Goal: Check status: Check status

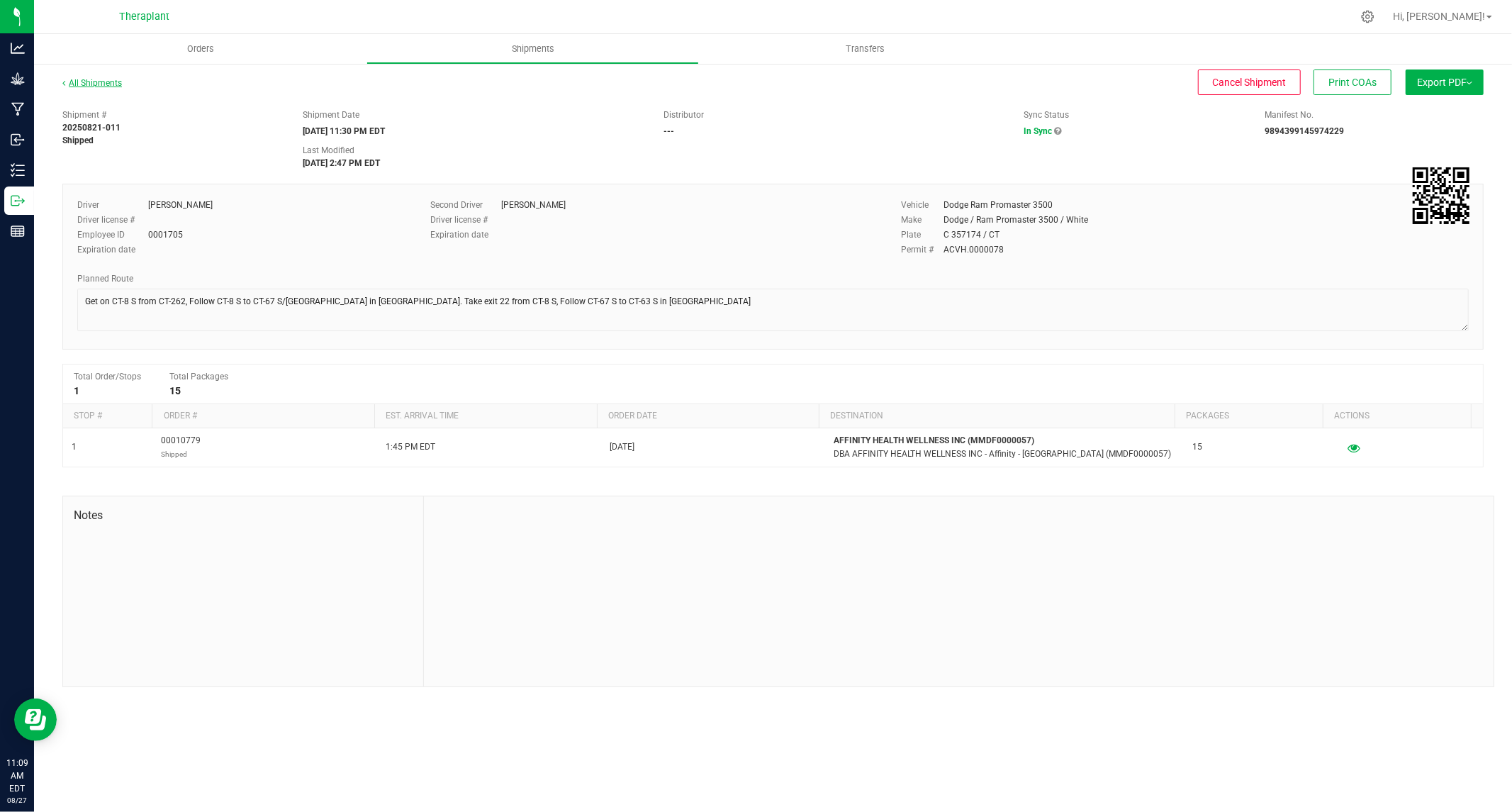
click at [93, 79] on link "All Shipments" at bounding box center [92, 83] width 60 height 10
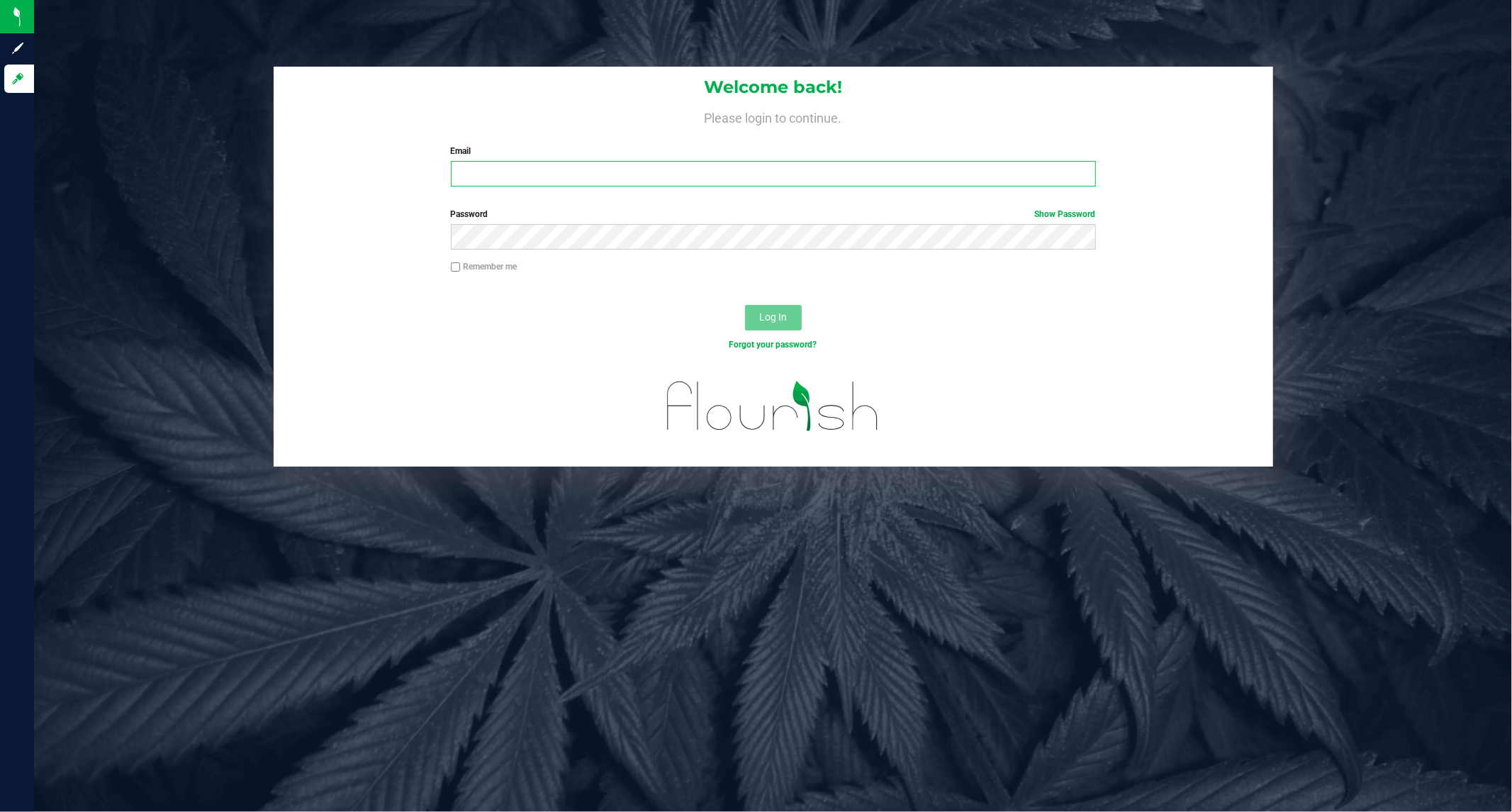
click at [505, 179] on input "Email" at bounding box center [772, 173] width 644 height 26
type input "[EMAIL_ADDRESS][DOMAIN_NAME]"
click at [784, 310] on button "Log In" at bounding box center [773, 318] width 57 height 26
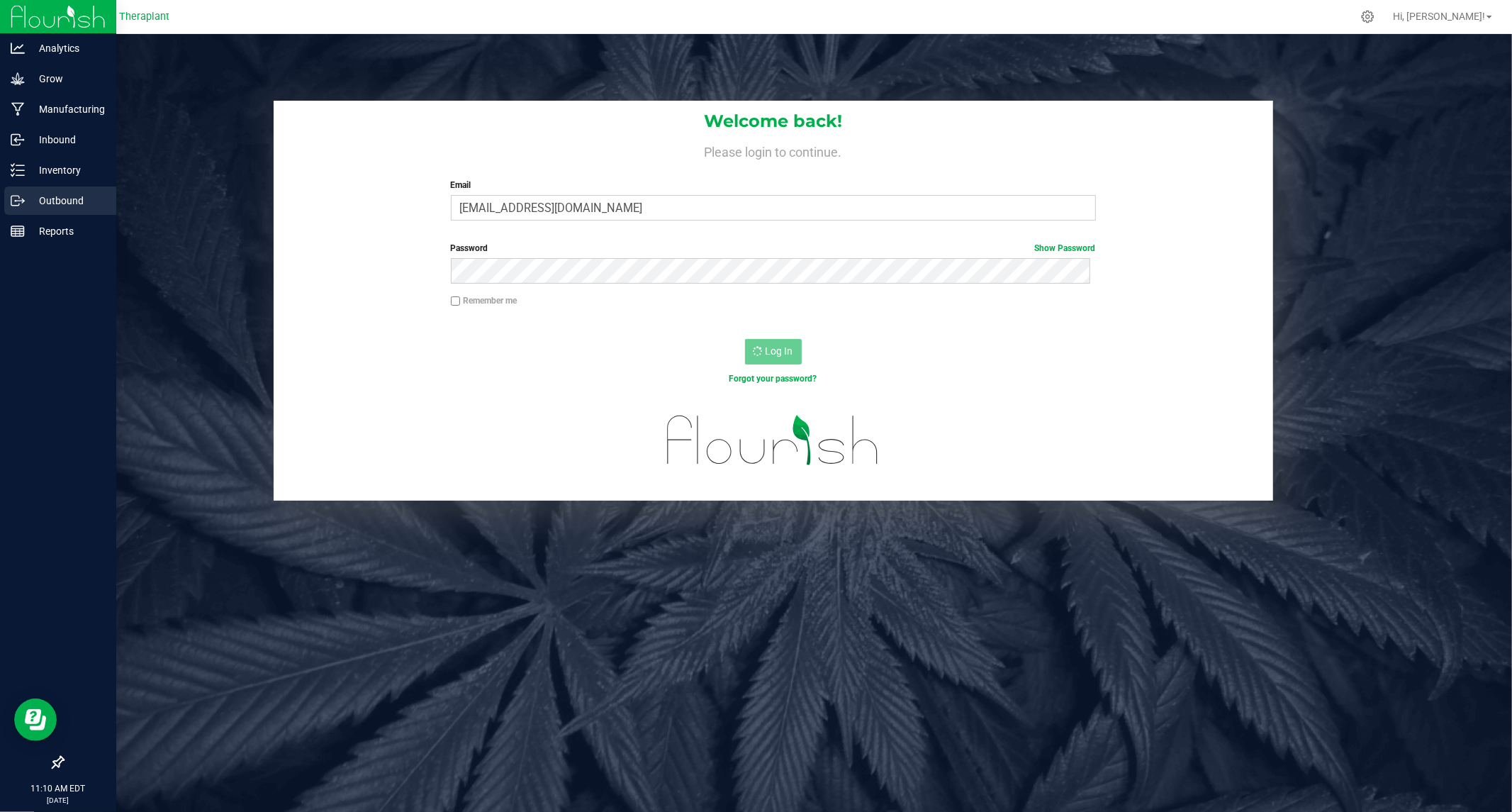
click at [65, 192] on p "Outbound" at bounding box center [68, 200] width 85 height 17
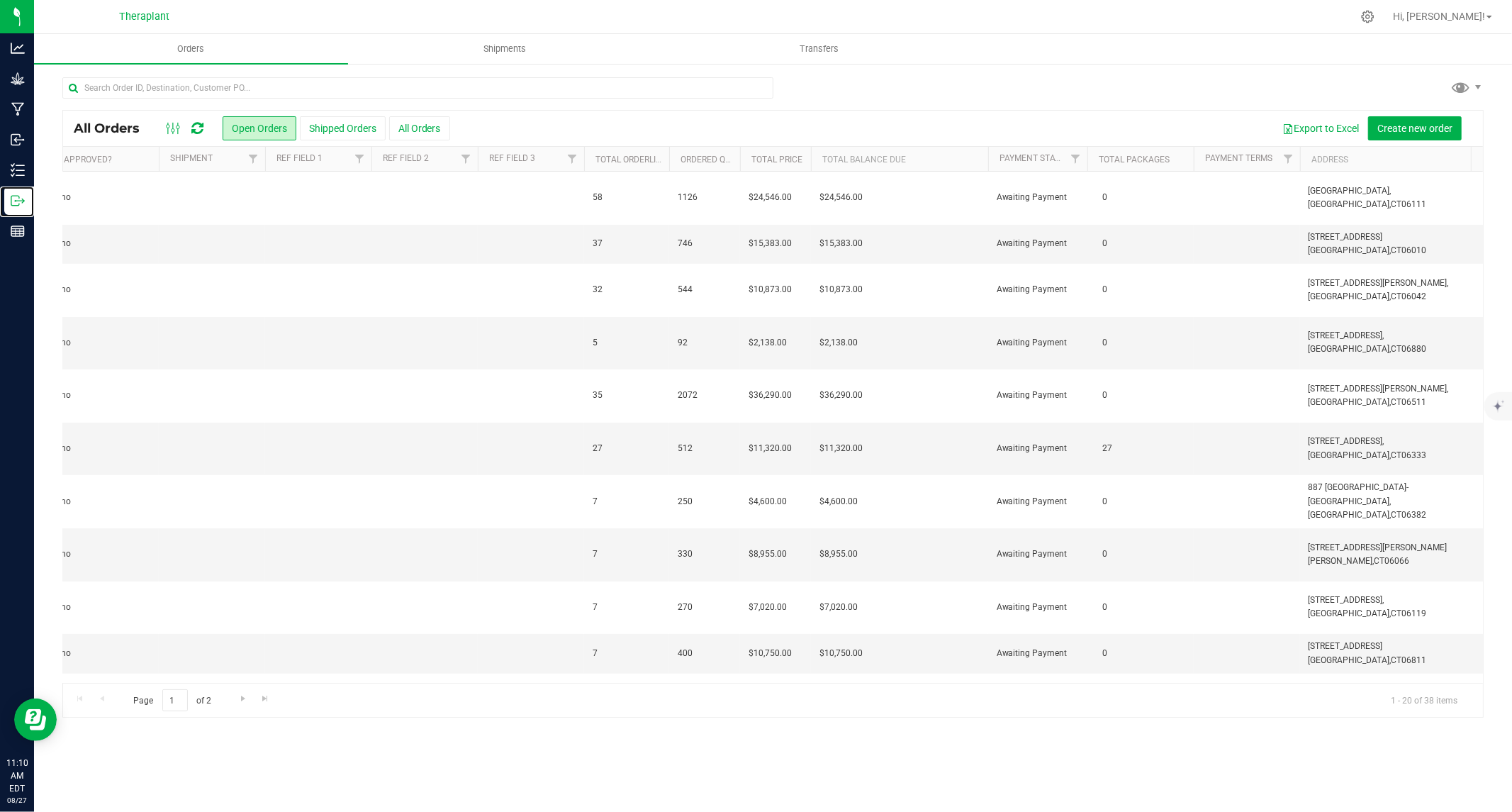
scroll to position [0, 1361]
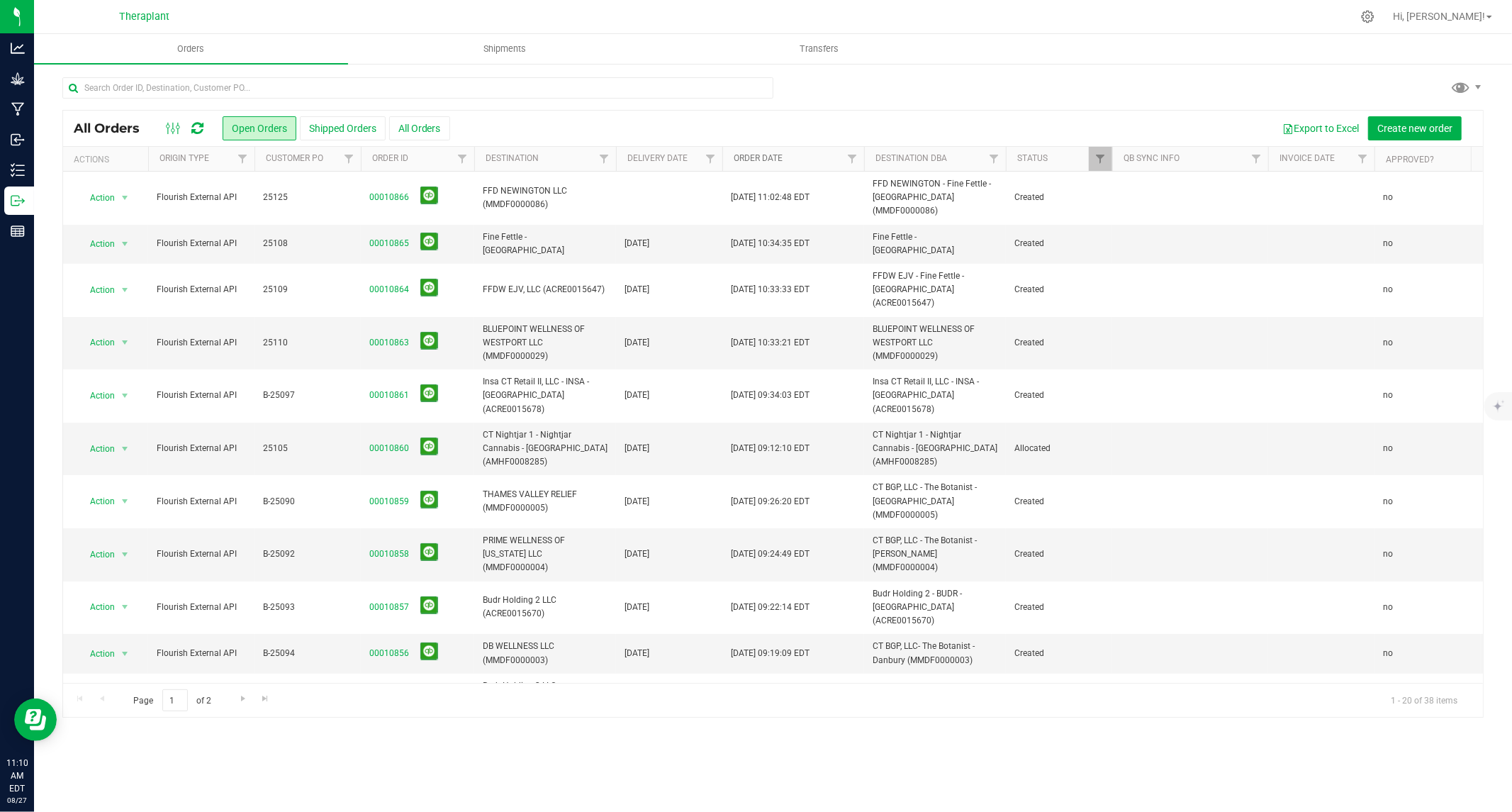
click at [767, 159] on link "Order Date" at bounding box center [757, 157] width 49 height 10
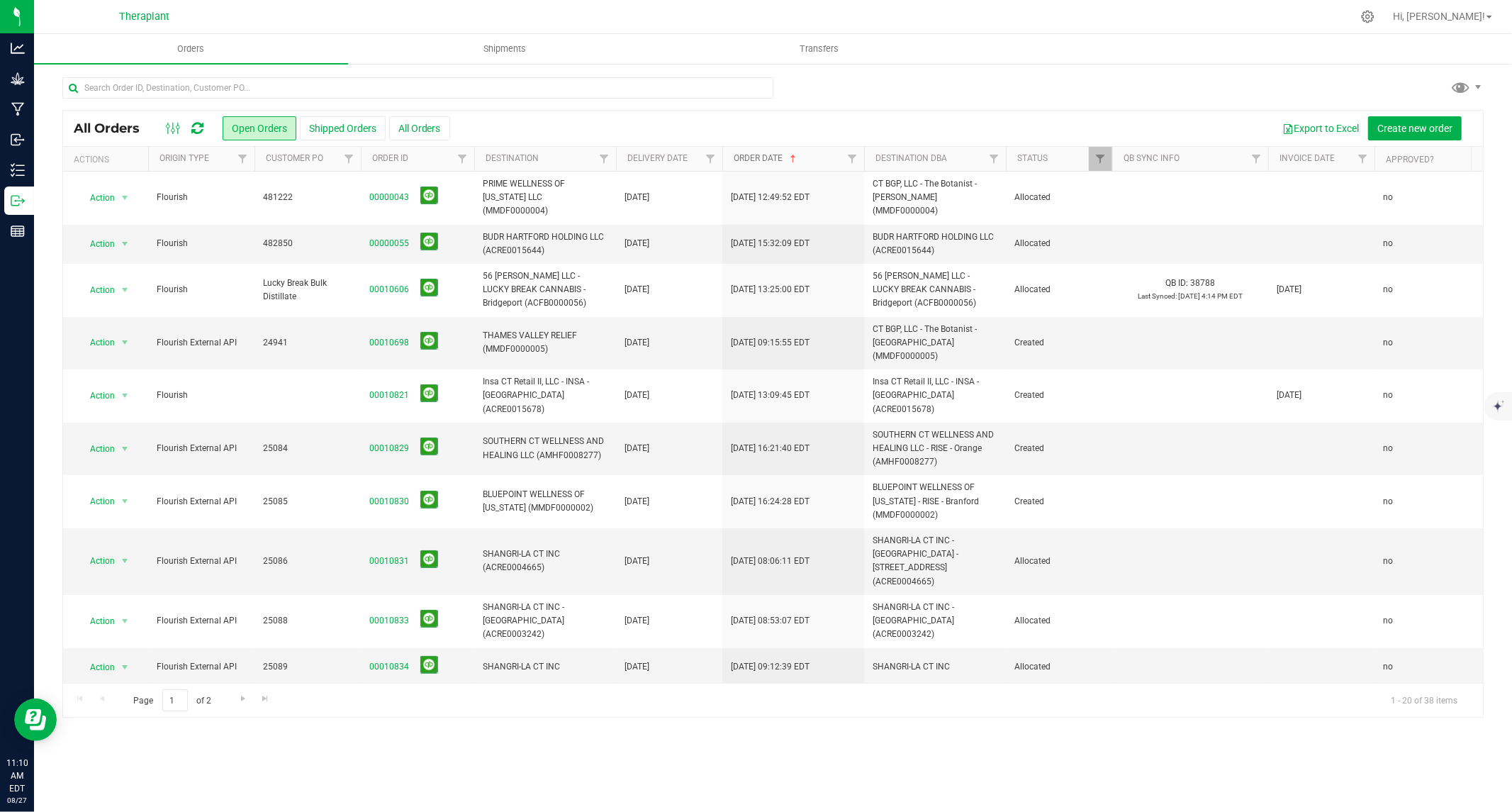
click at [792, 156] on span at bounding box center [793, 158] width 12 height 12
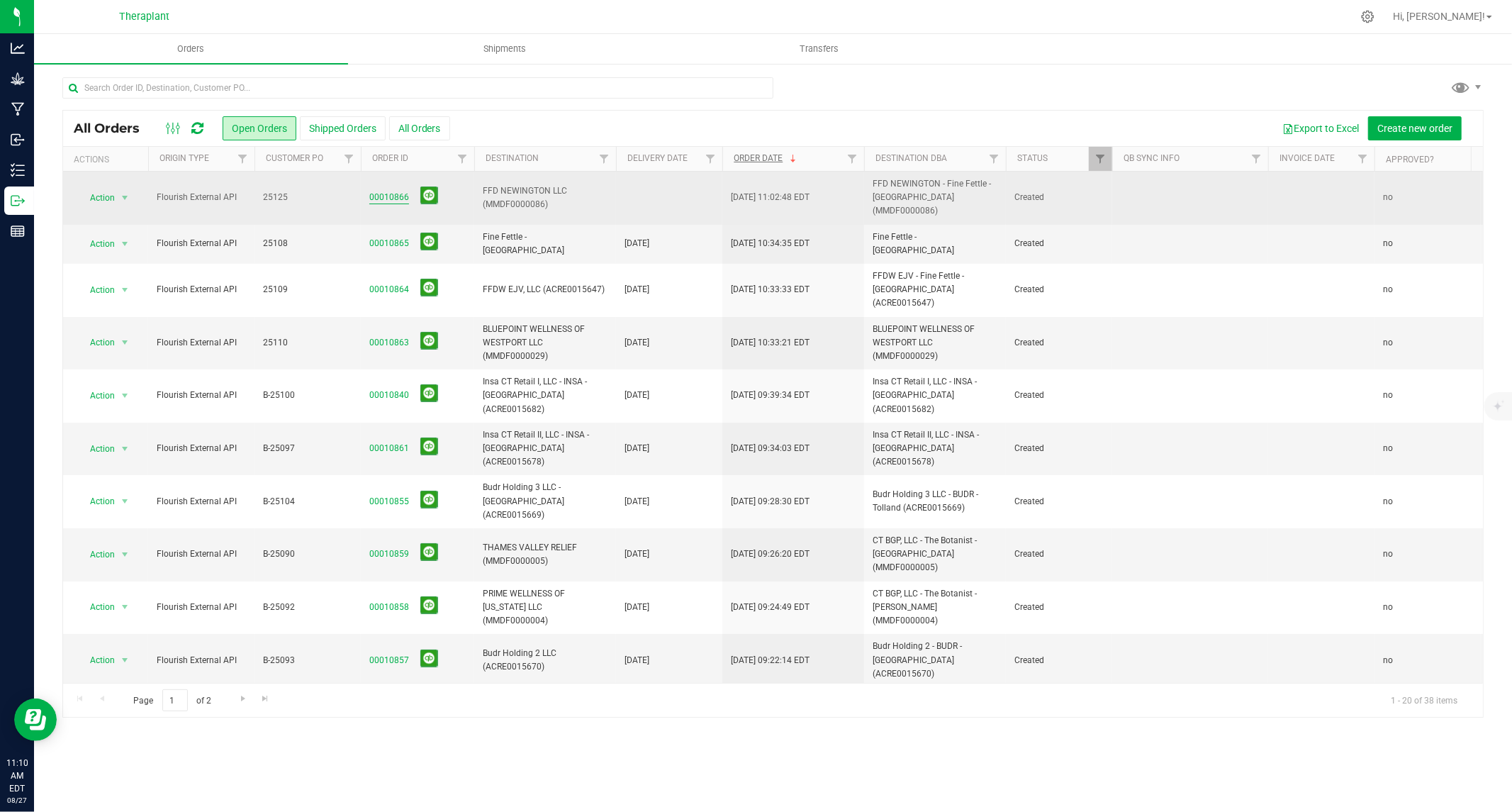
click at [393, 192] on link "00010866" at bounding box center [388, 197] width 40 height 13
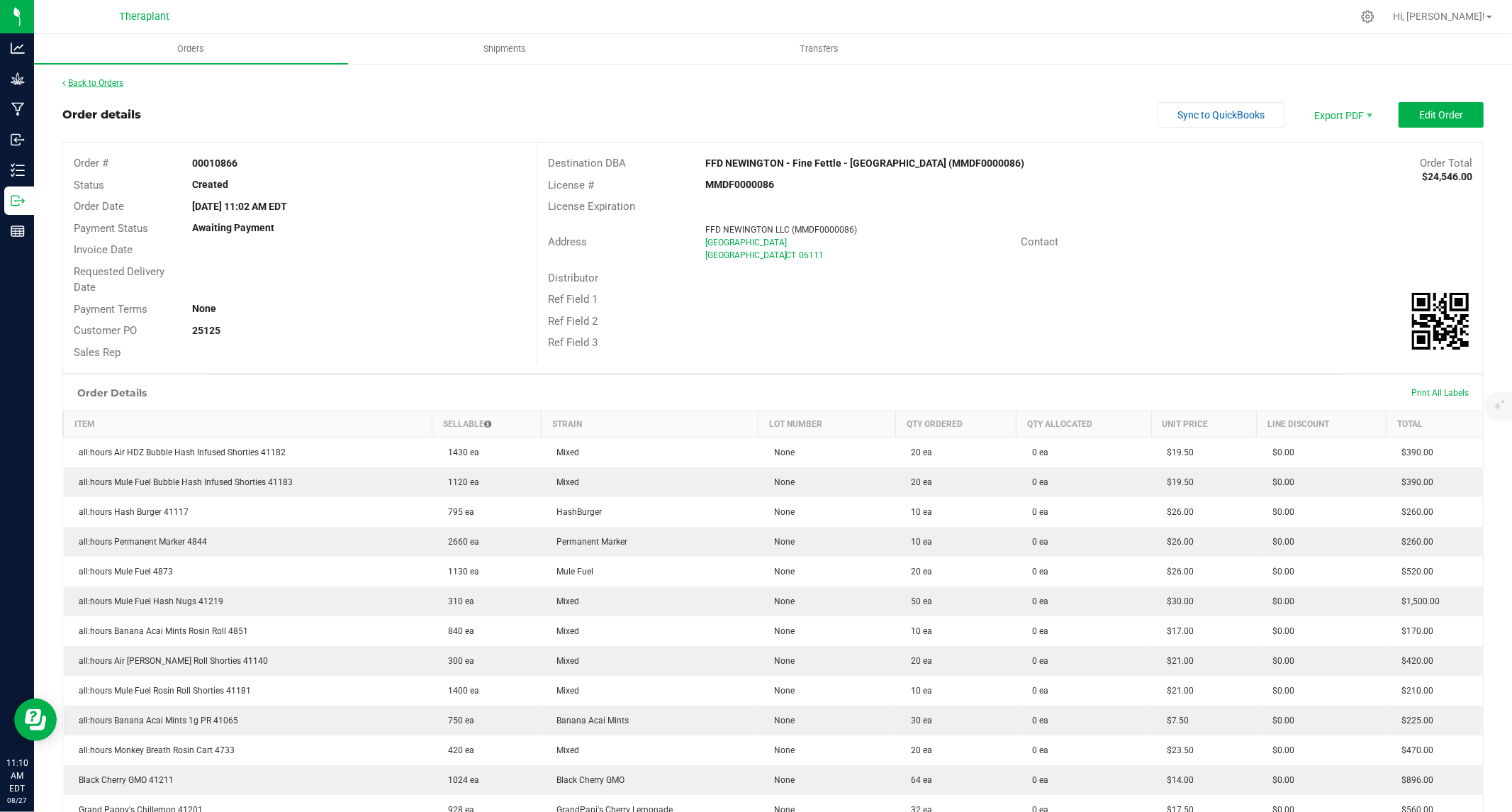
click at [86, 78] on link "Back to Orders" at bounding box center [92, 83] width 61 height 10
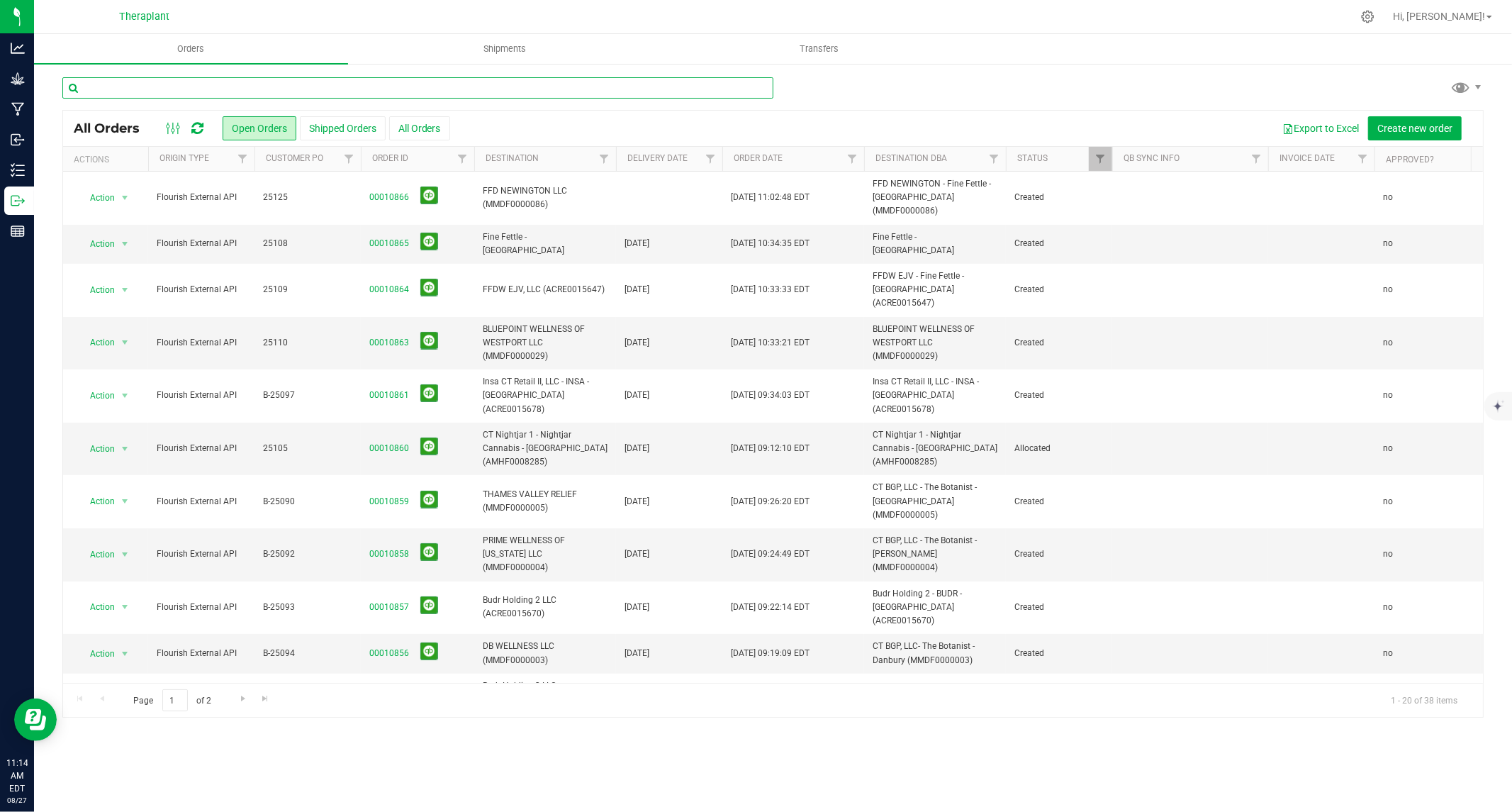
click at [193, 90] on input "text" at bounding box center [418, 88] width 711 height 21
paste input "25088"
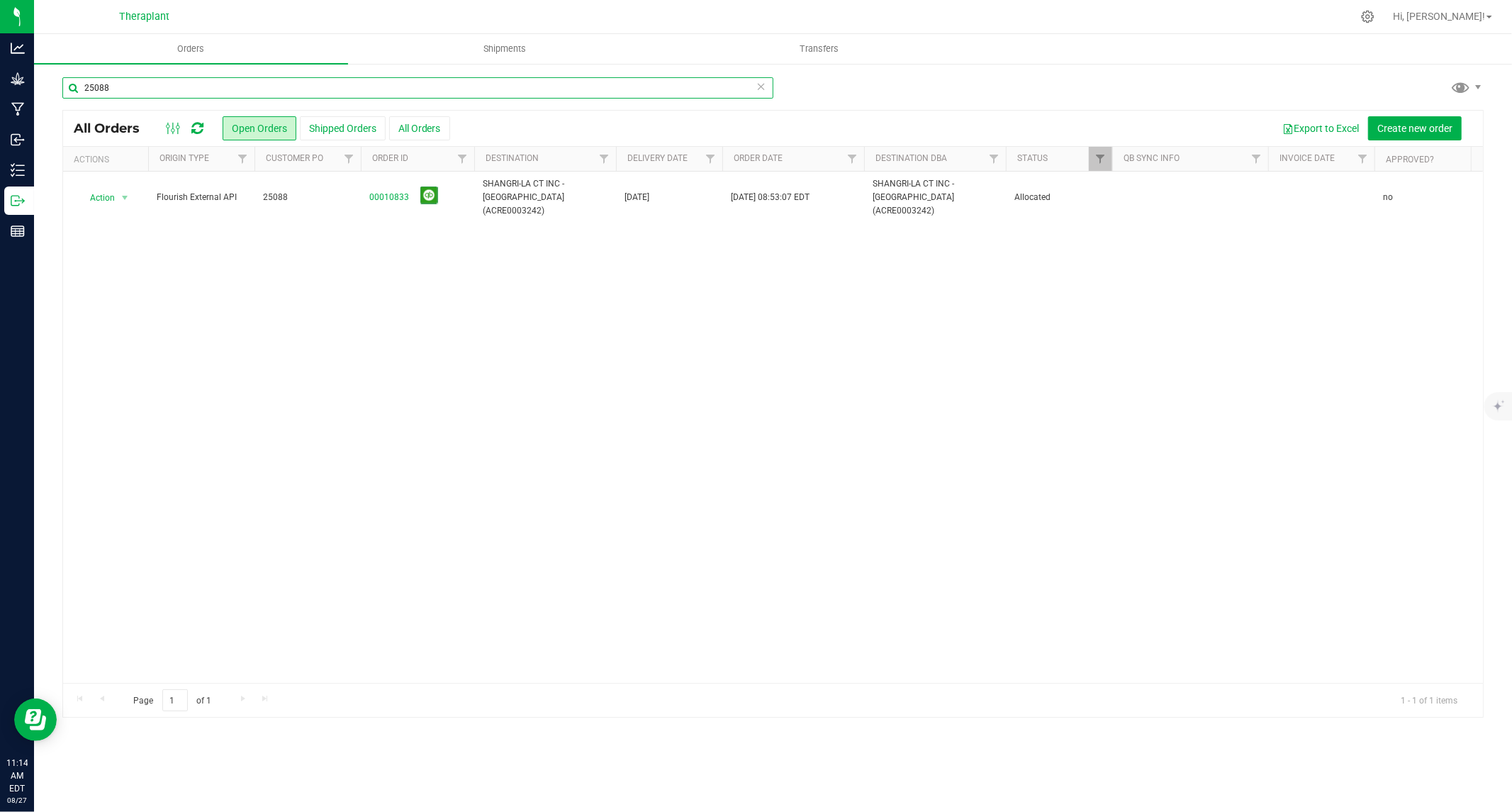
type input "25088"
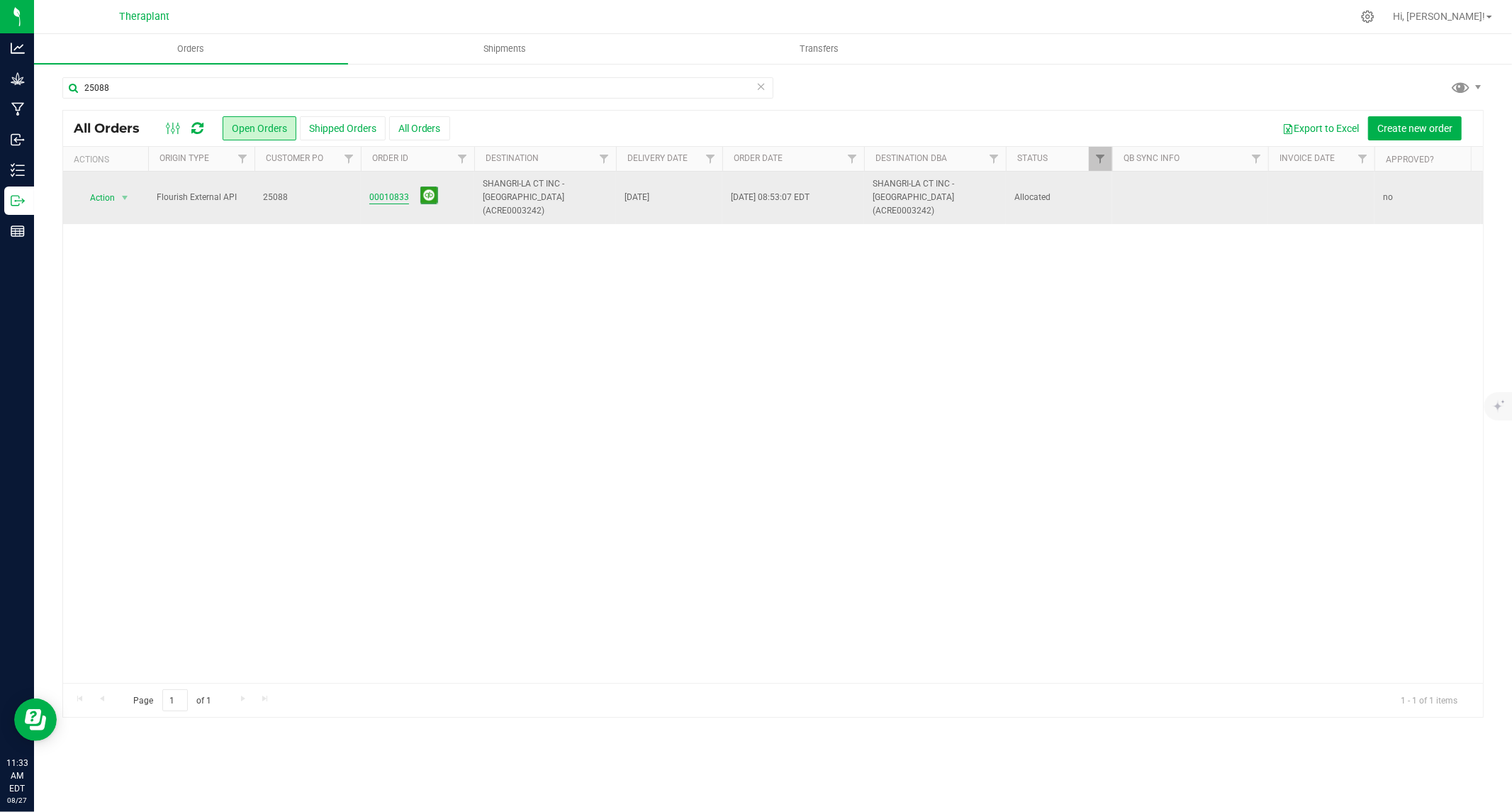
click at [386, 190] on link "00010833" at bounding box center [388, 197] width 40 height 13
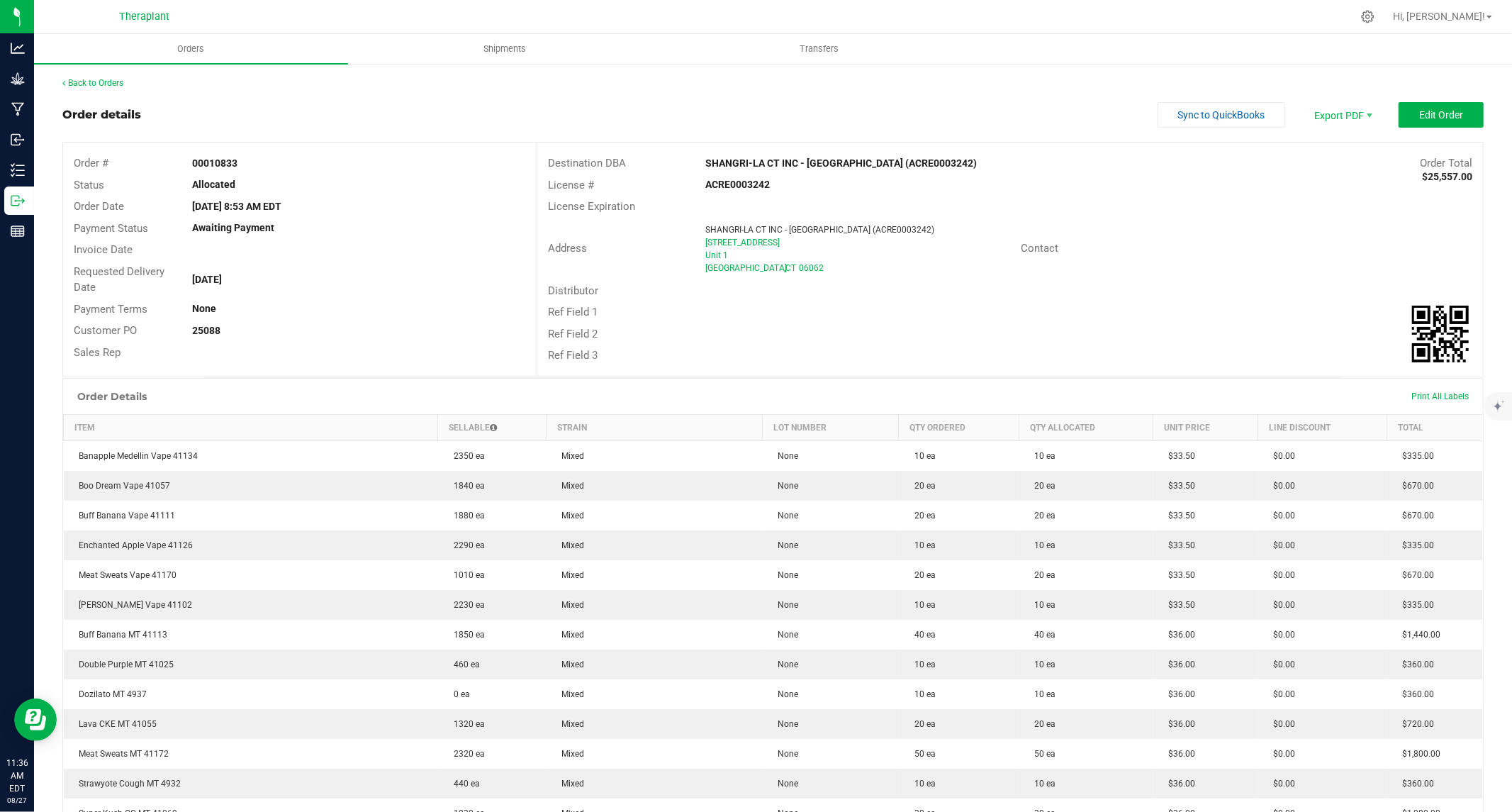
click at [229, 156] on div "00010833" at bounding box center [358, 163] width 355 height 15
copy strong "00010833"
click at [207, 331] on strong "25088" at bounding box center [206, 330] width 28 height 12
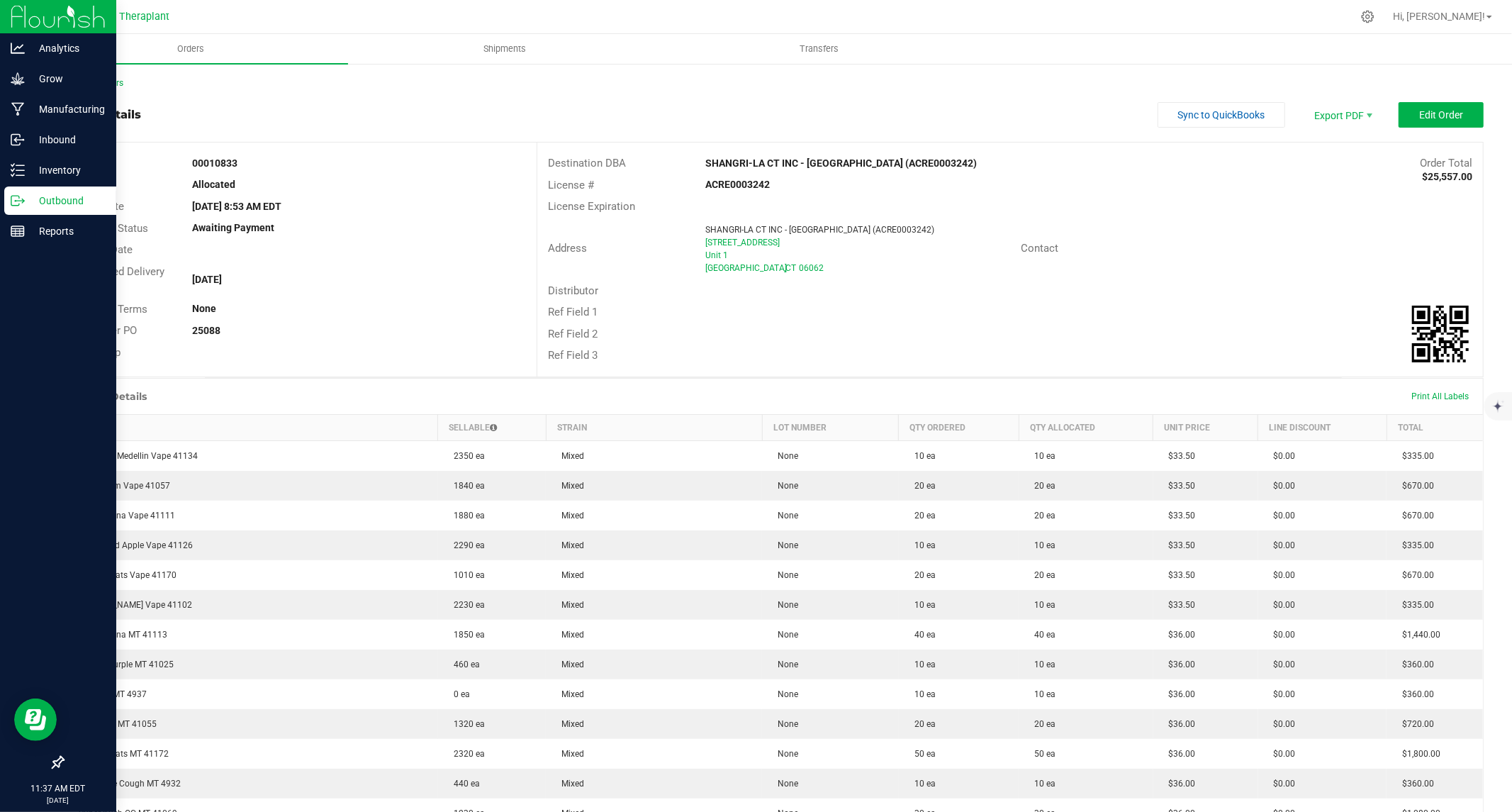
copy strong "25088"
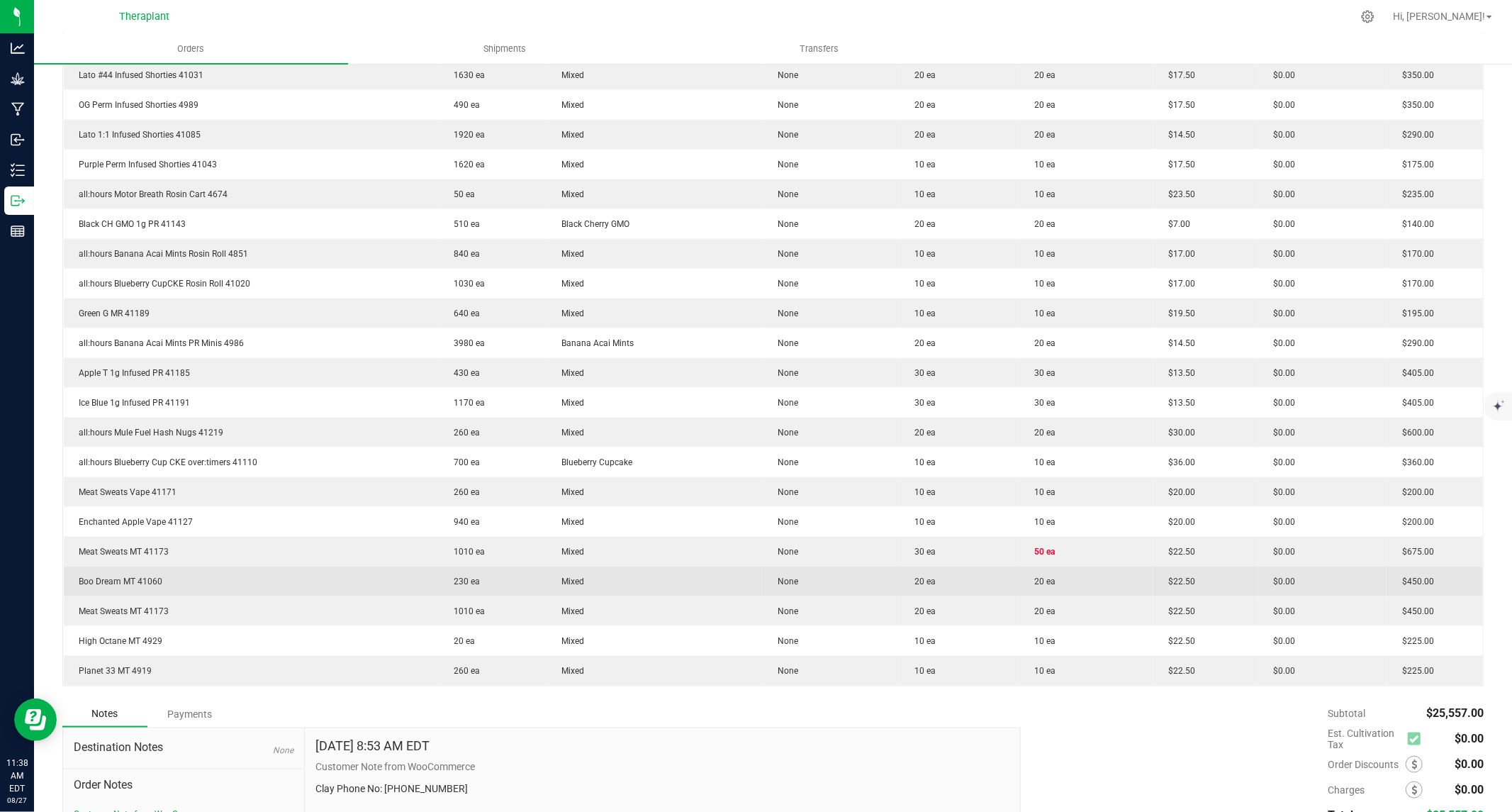
scroll to position [1483, 0]
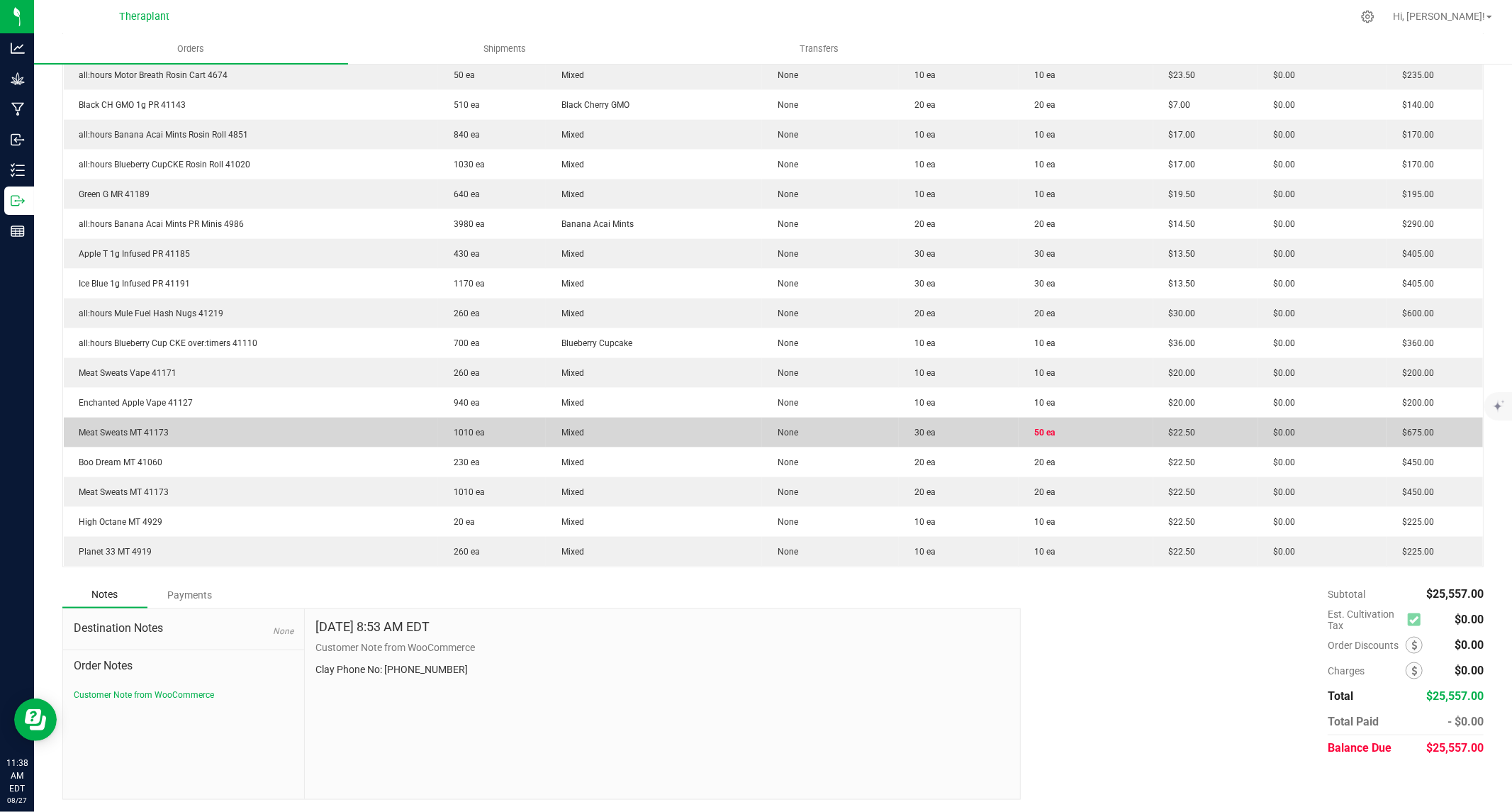
click at [1027, 434] on span "50 ea" at bounding box center [1040, 432] width 28 height 10
click at [1352, 422] on td "$0.00" at bounding box center [1322, 432] width 129 height 29
click at [1404, 422] on td "$675.00" at bounding box center [1434, 432] width 96 height 29
click at [1172, 430] on span "$22.50" at bounding box center [1179, 432] width 34 height 10
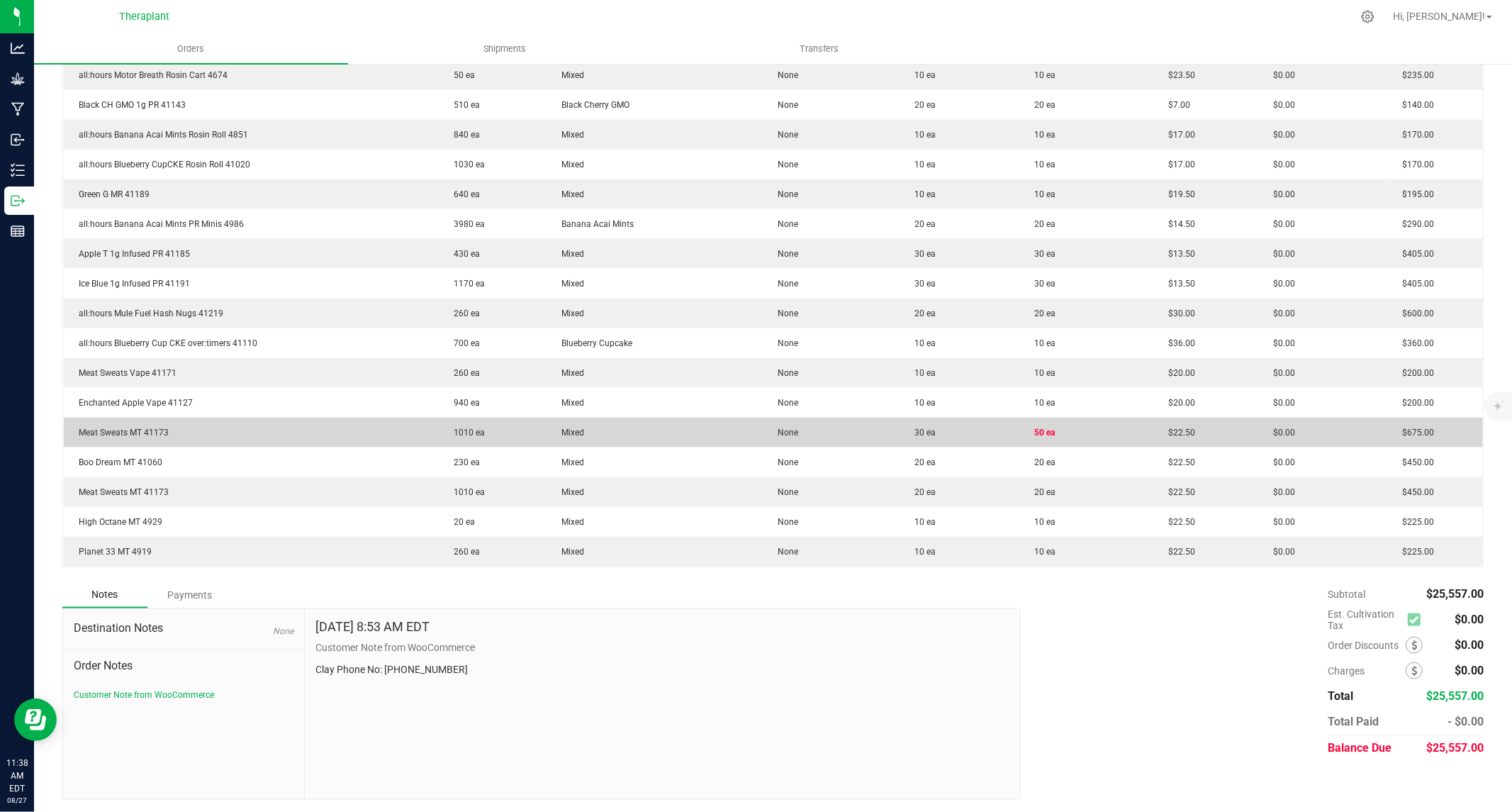
click at [978, 432] on td "30 ea" at bounding box center [958, 432] width 120 height 29
click at [920, 430] on span "30 ea" at bounding box center [921, 432] width 28 height 10
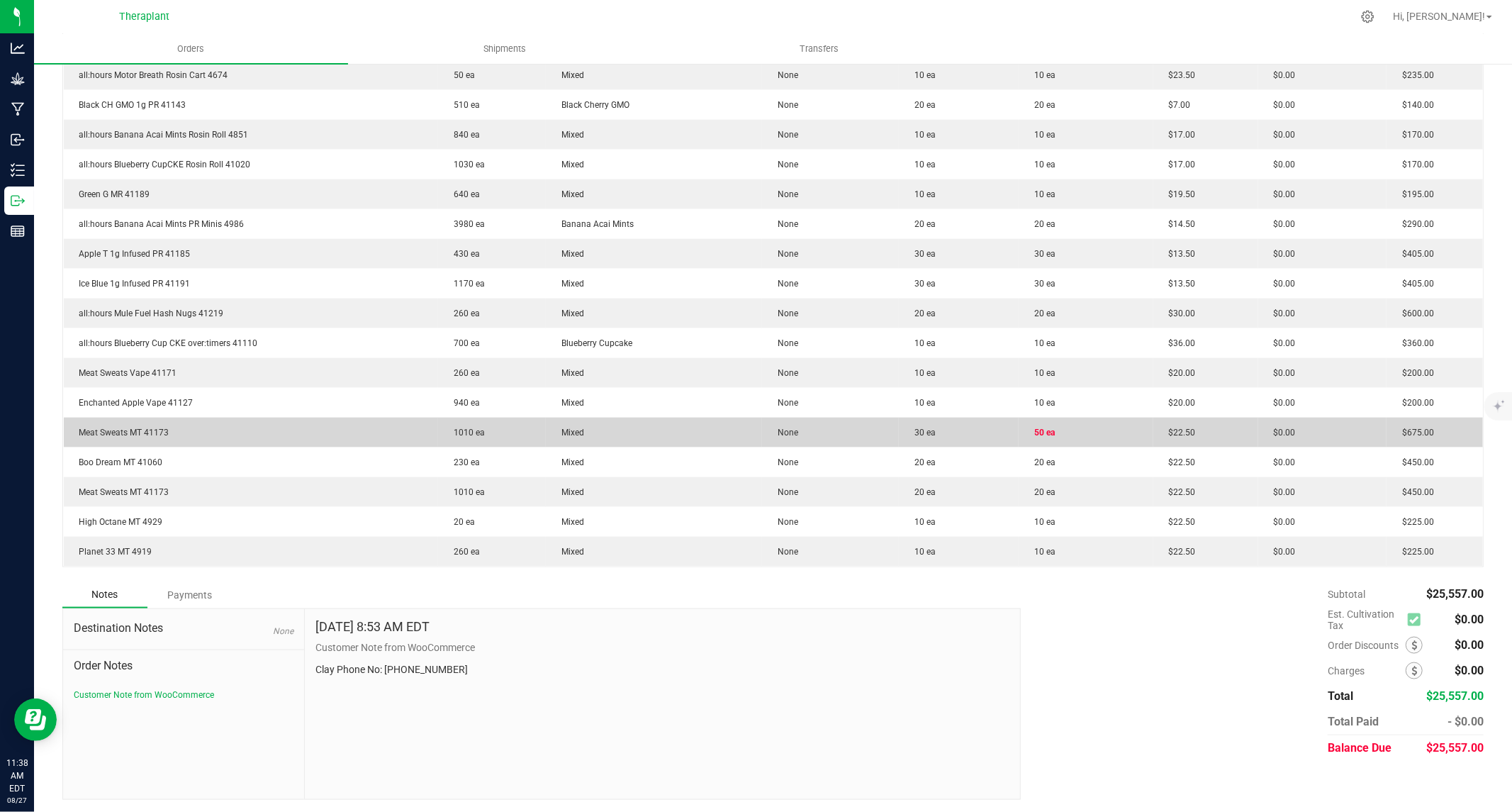
click at [868, 434] on td "None" at bounding box center [830, 432] width 137 height 29
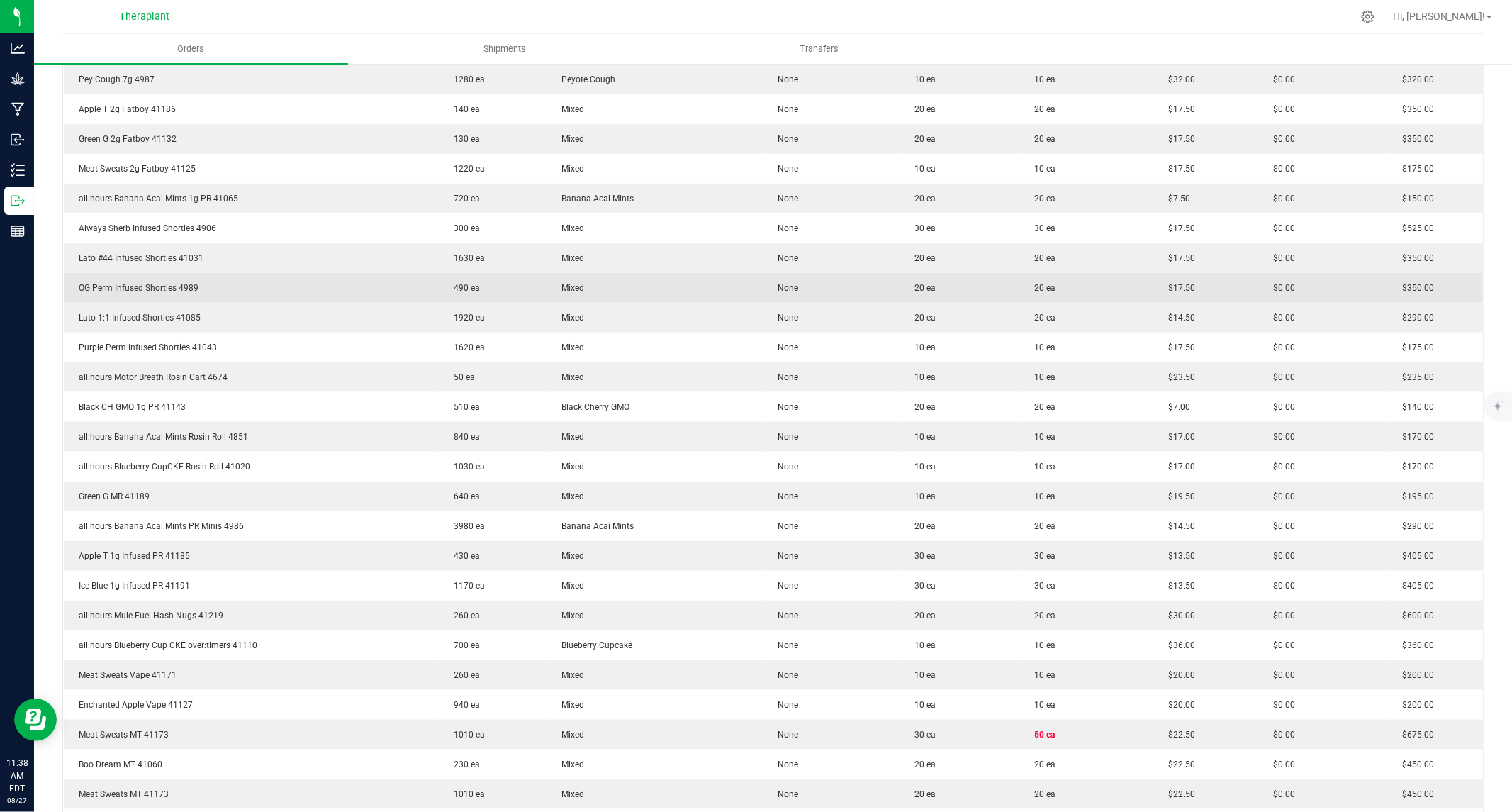
scroll to position [1324, 0]
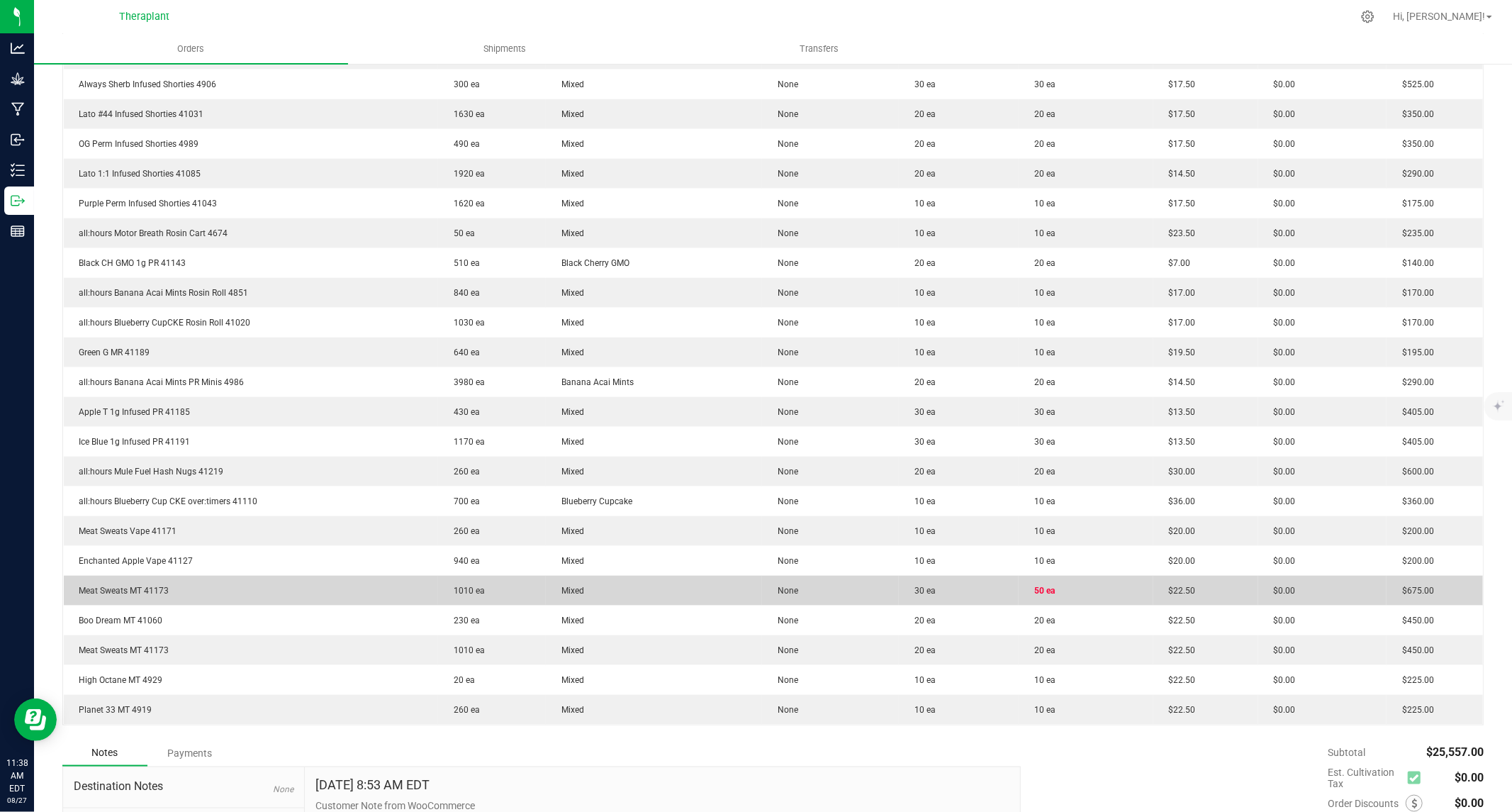
click at [994, 592] on td "30 ea" at bounding box center [958, 590] width 120 height 29
click at [907, 594] on td "30 ea" at bounding box center [958, 590] width 120 height 29
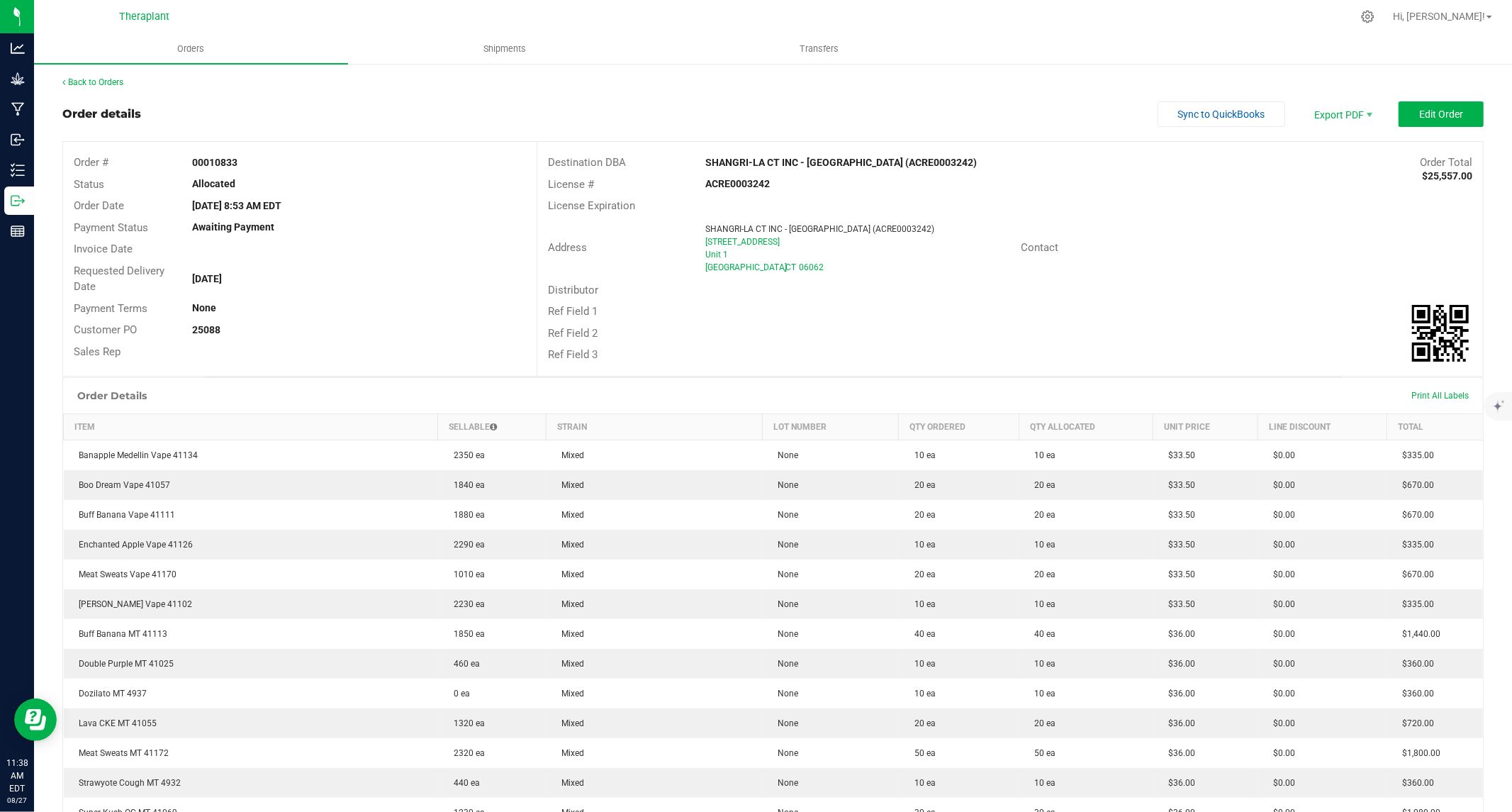
scroll to position [0, 0]
click at [1425, 115] on span "Edit Order" at bounding box center [1440, 115] width 44 height 12
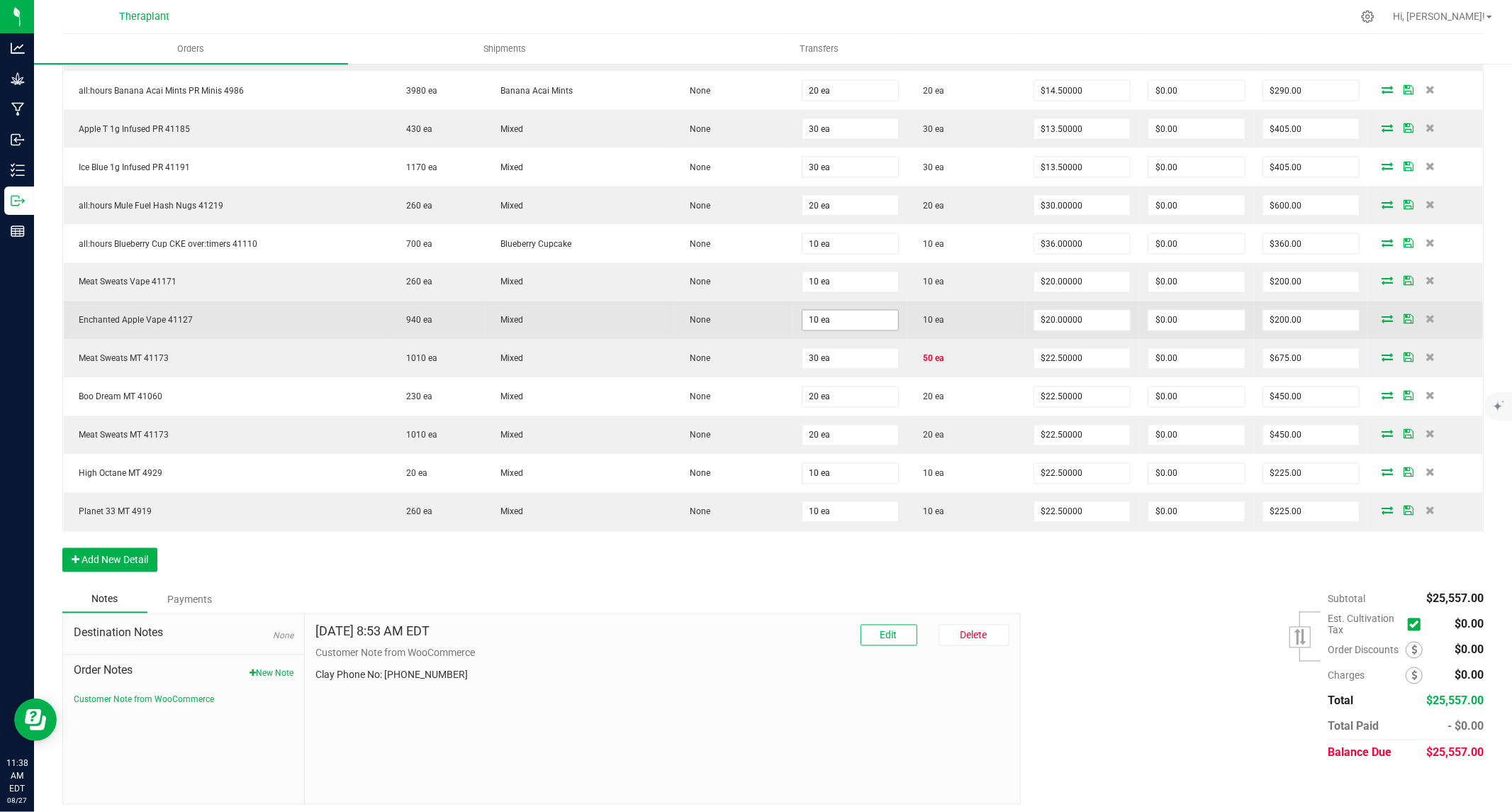
scroll to position [2032, 0]
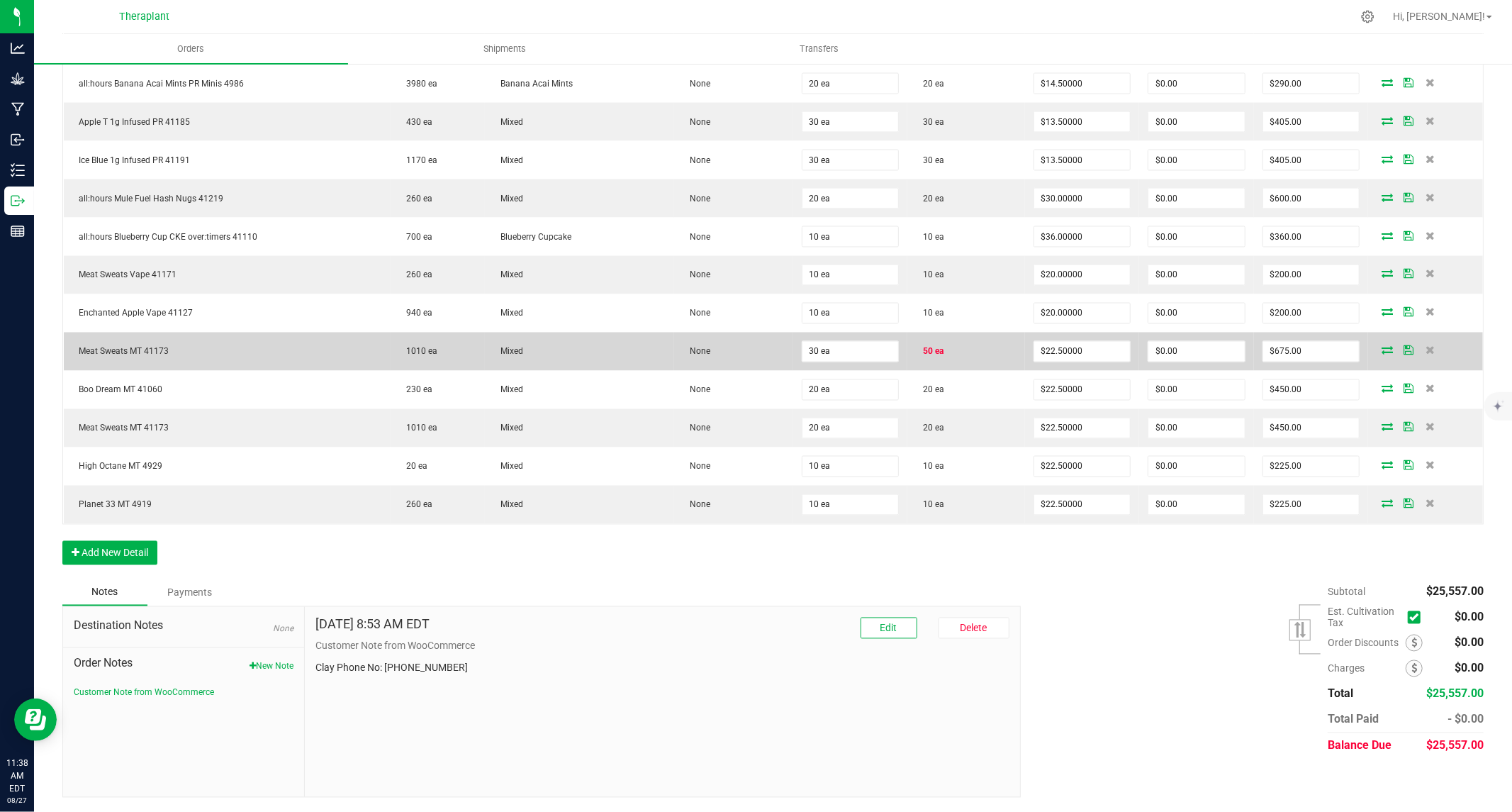
click at [159, 353] on span "Meat Sweats MT 41173" at bounding box center [120, 351] width 97 height 10
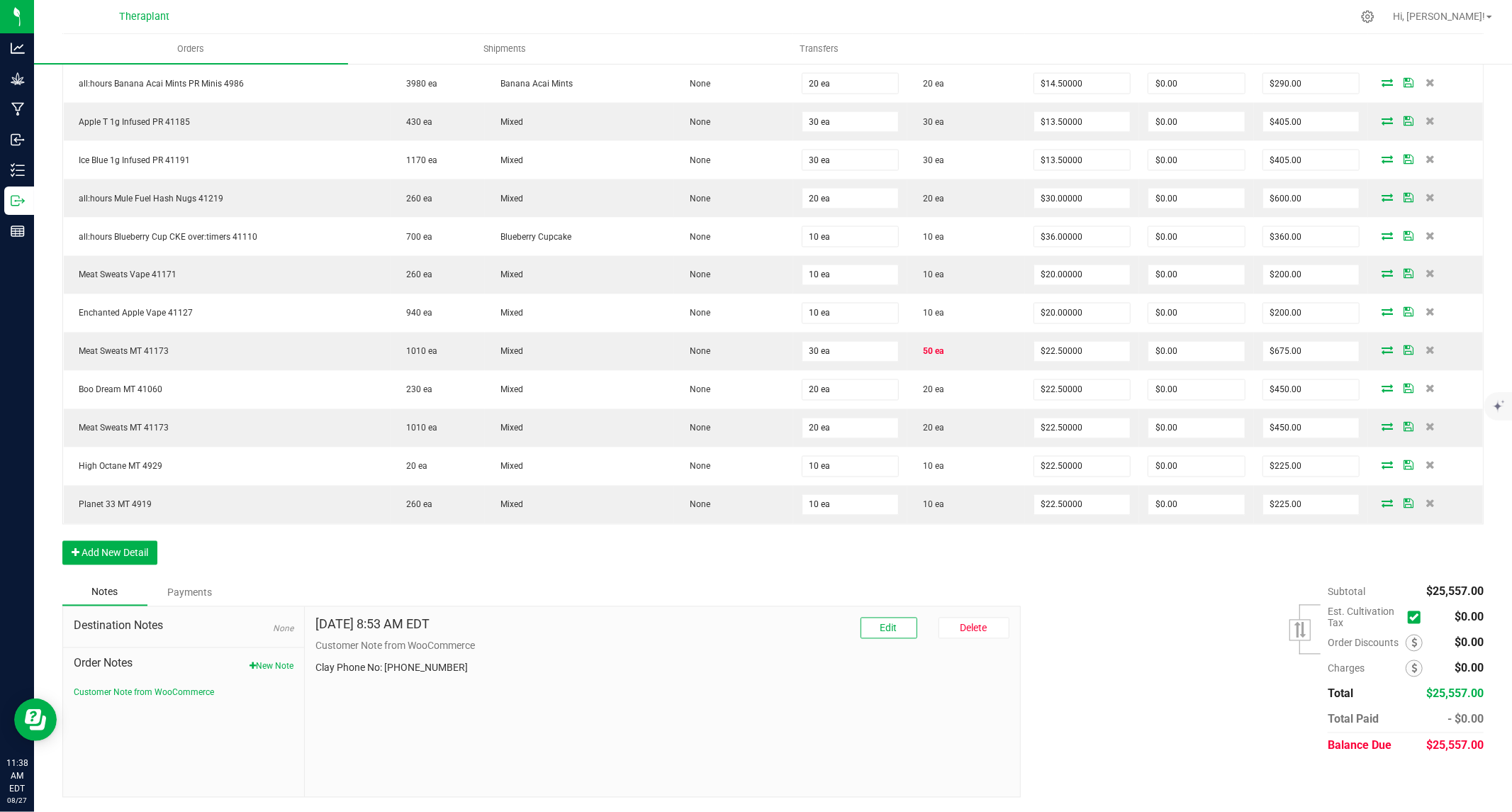
click at [76, 811] on html "Analytics Grow Manufacturing Inbound Inventory Outbound Reports 11:38 AM EDT [D…" at bounding box center [756, 406] width 1512 height 812
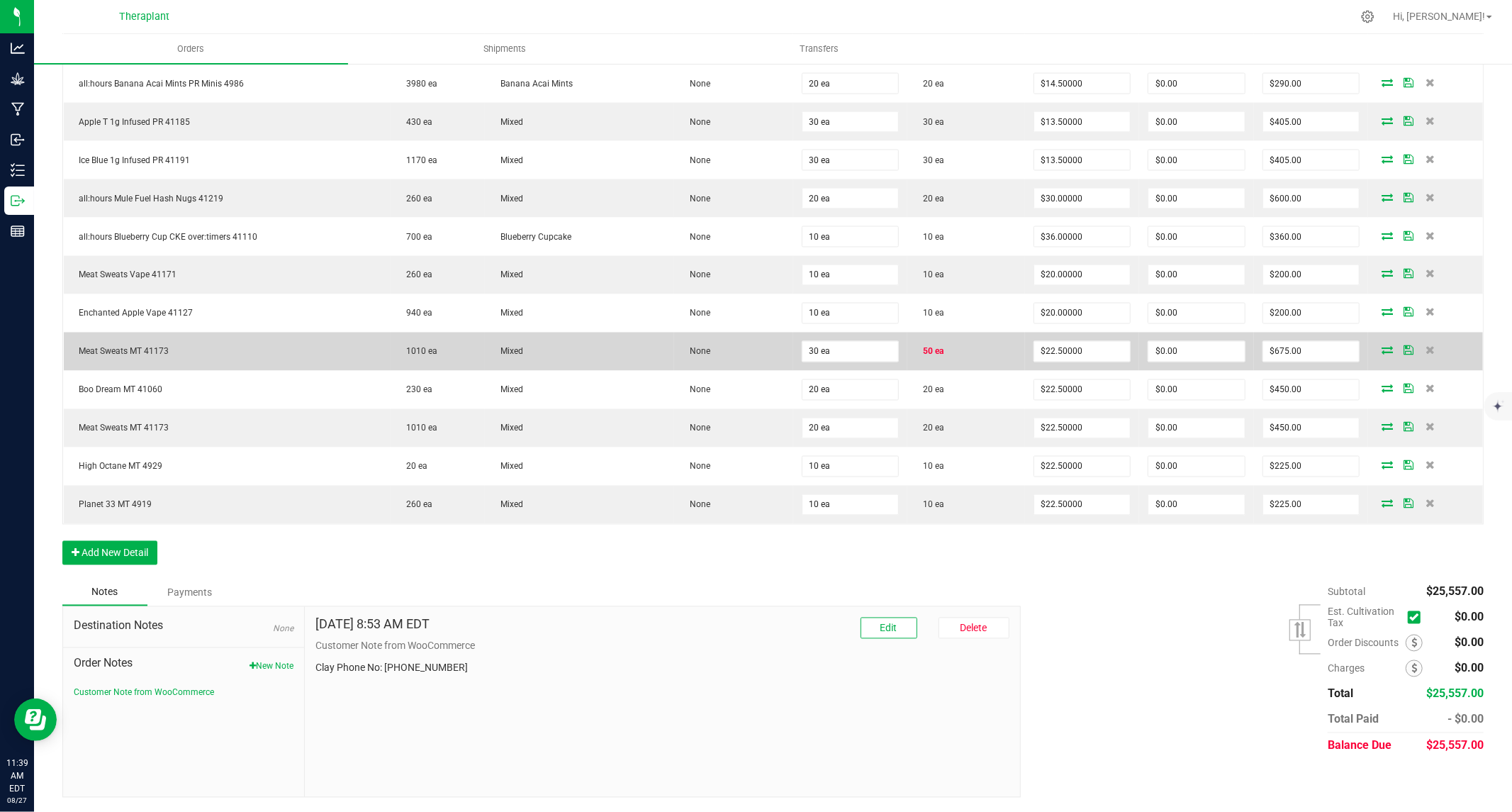
drag, startPoint x: 292, startPoint y: 339, endPoint x: 830, endPoint y: 366, distance: 538.7
click at [292, 339] on td "Meat Sweats MT 41173" at bounding box center [228, 351] width 327 height 38
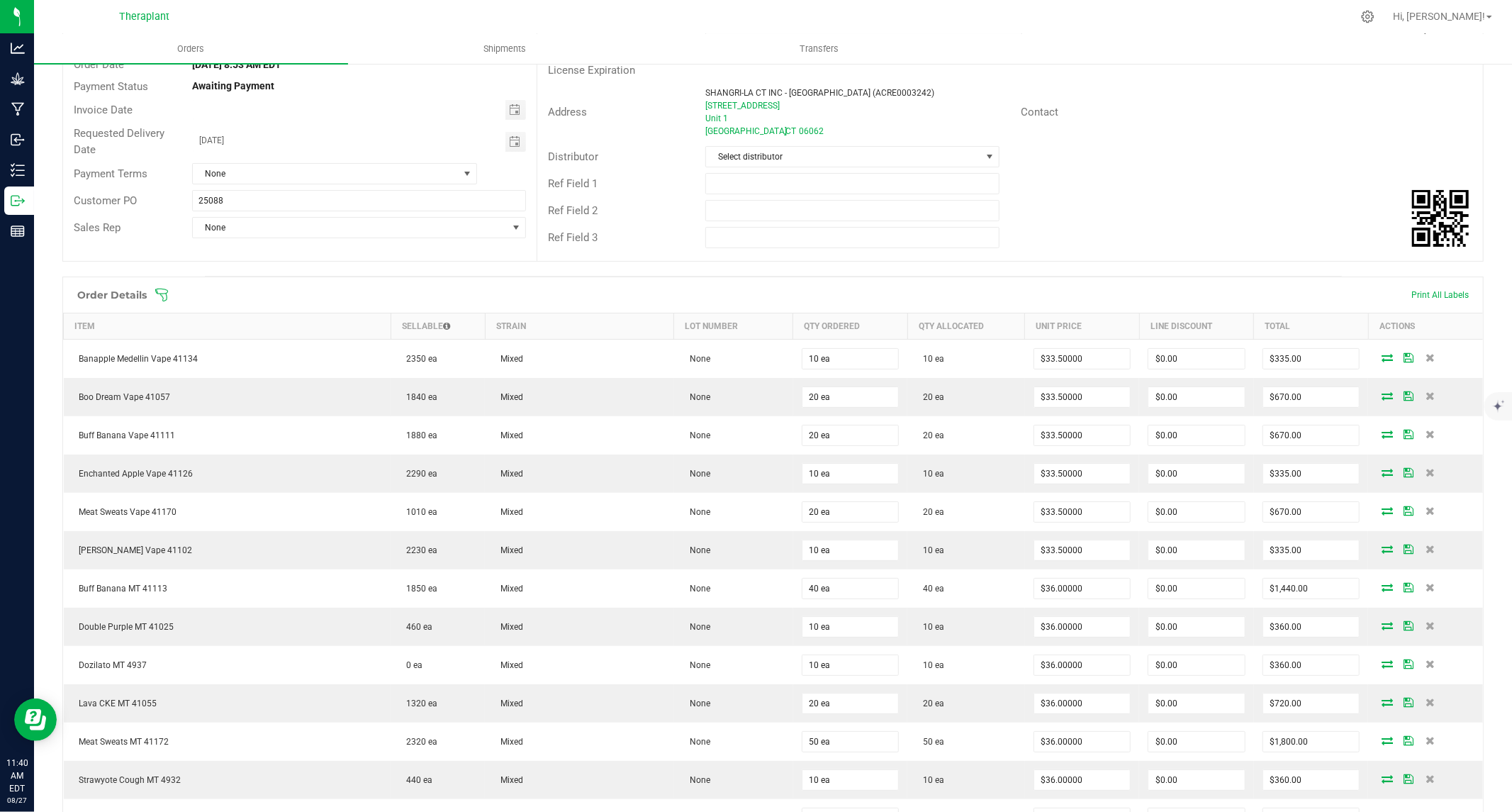
scroll to position [0, 0]
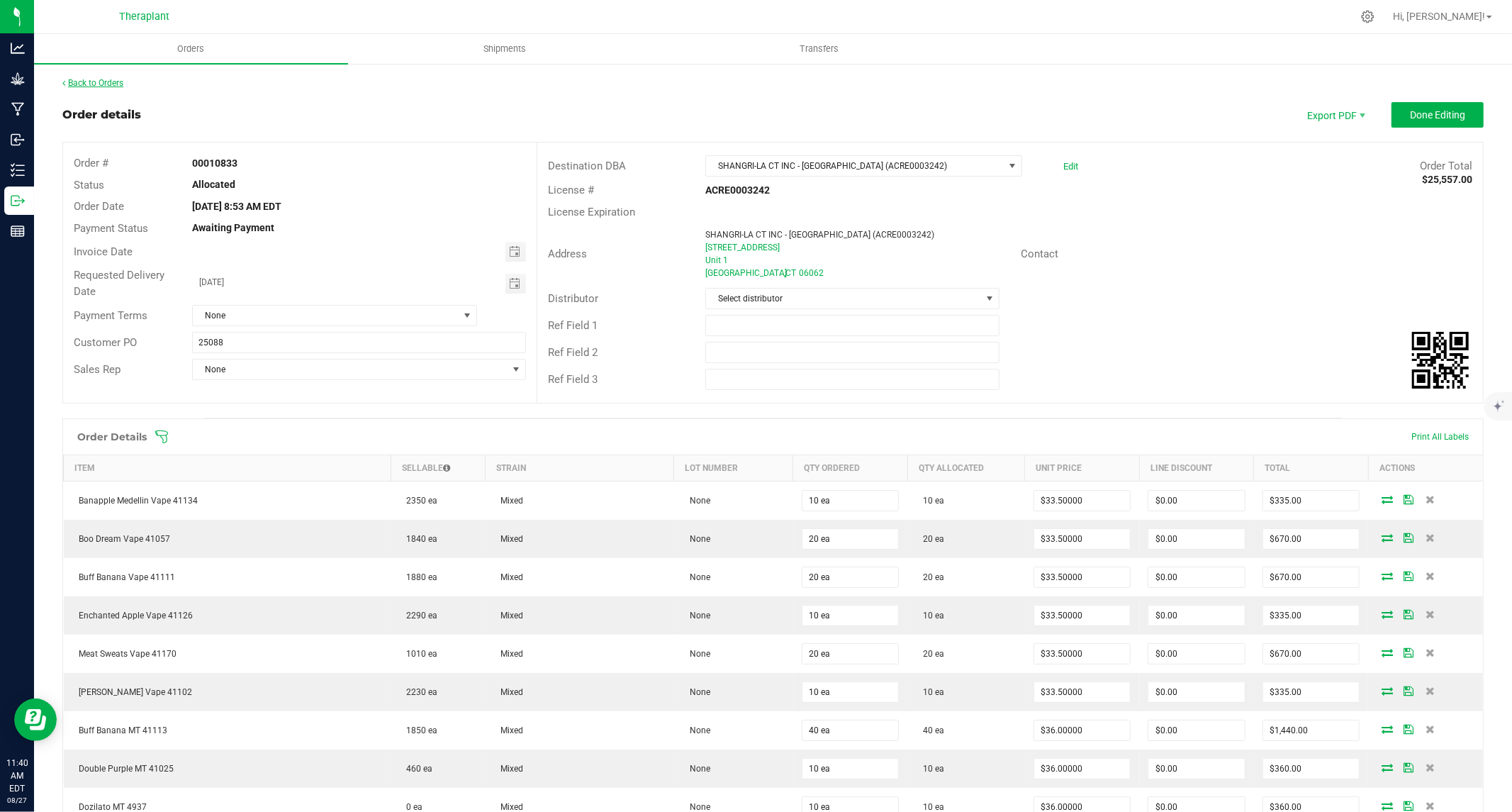
click at [102, 81] on link "Back to Orders" at bounding box center [92, 83] width 61 height 10
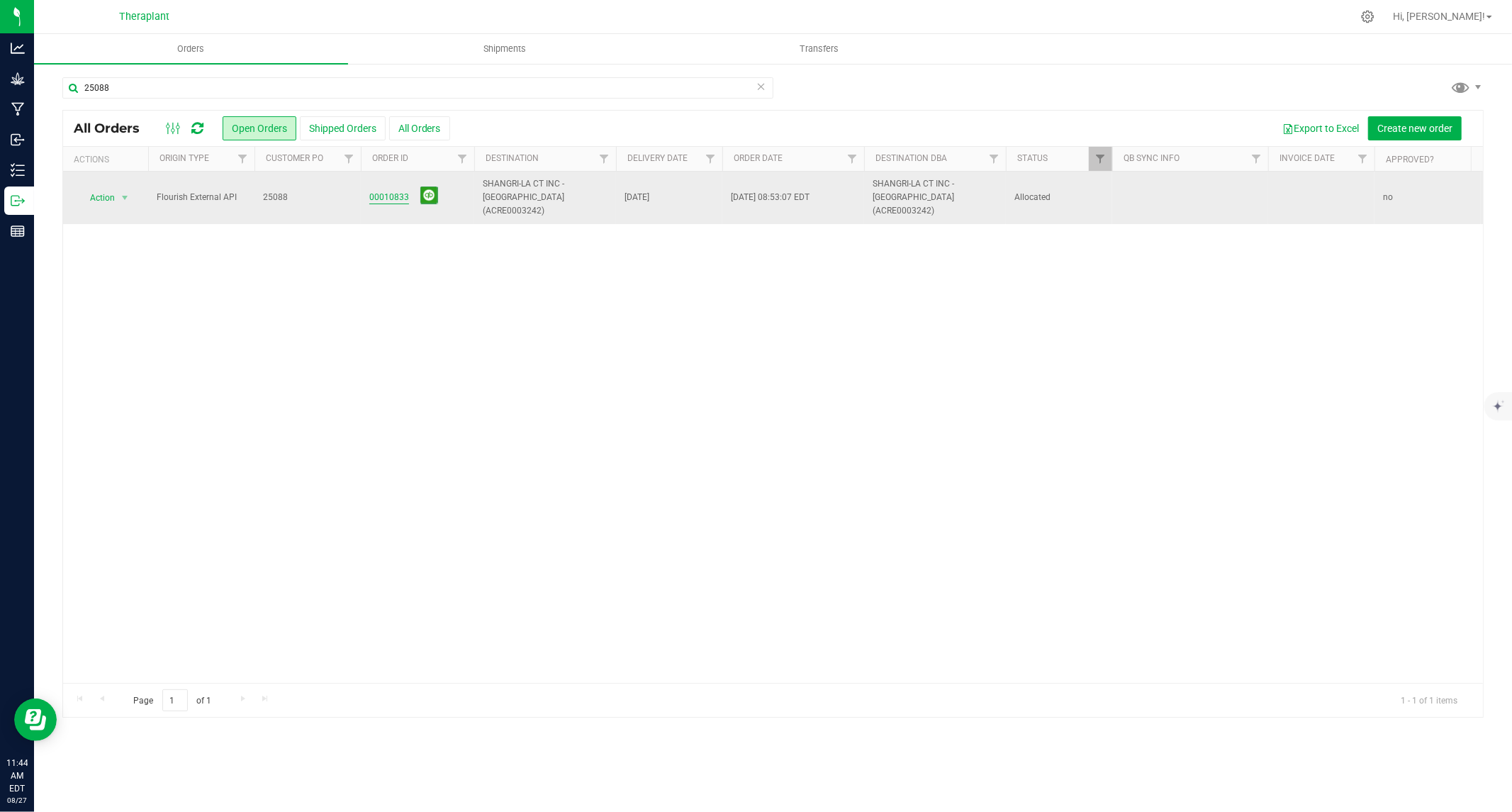
click at [381, 194] on link "00010833" at bounding box center [388, 197] width 40 height 13
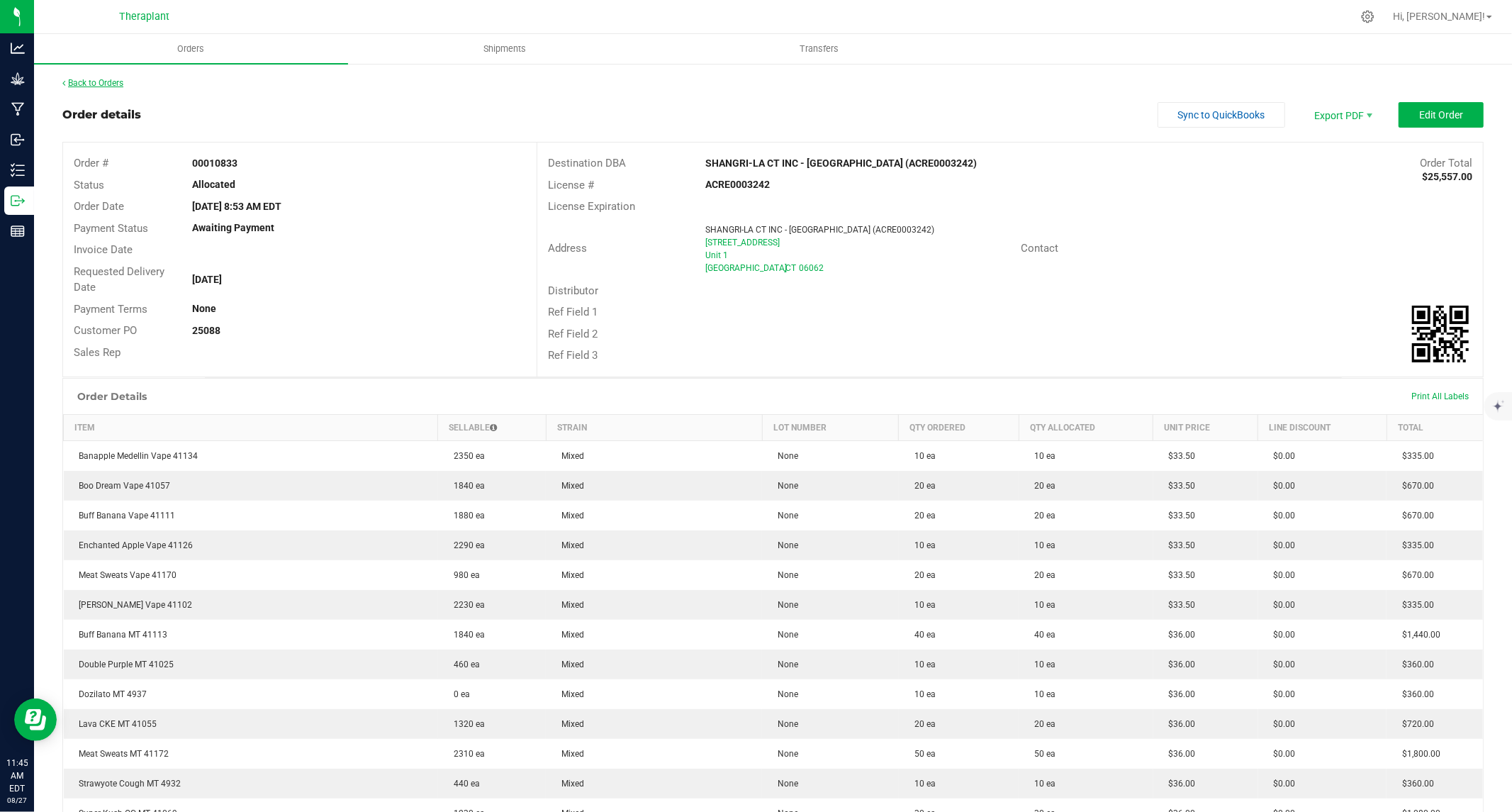
click at [97, 78] on link "Back to Orders" at bounding box center [92, 83] width 61 height 10
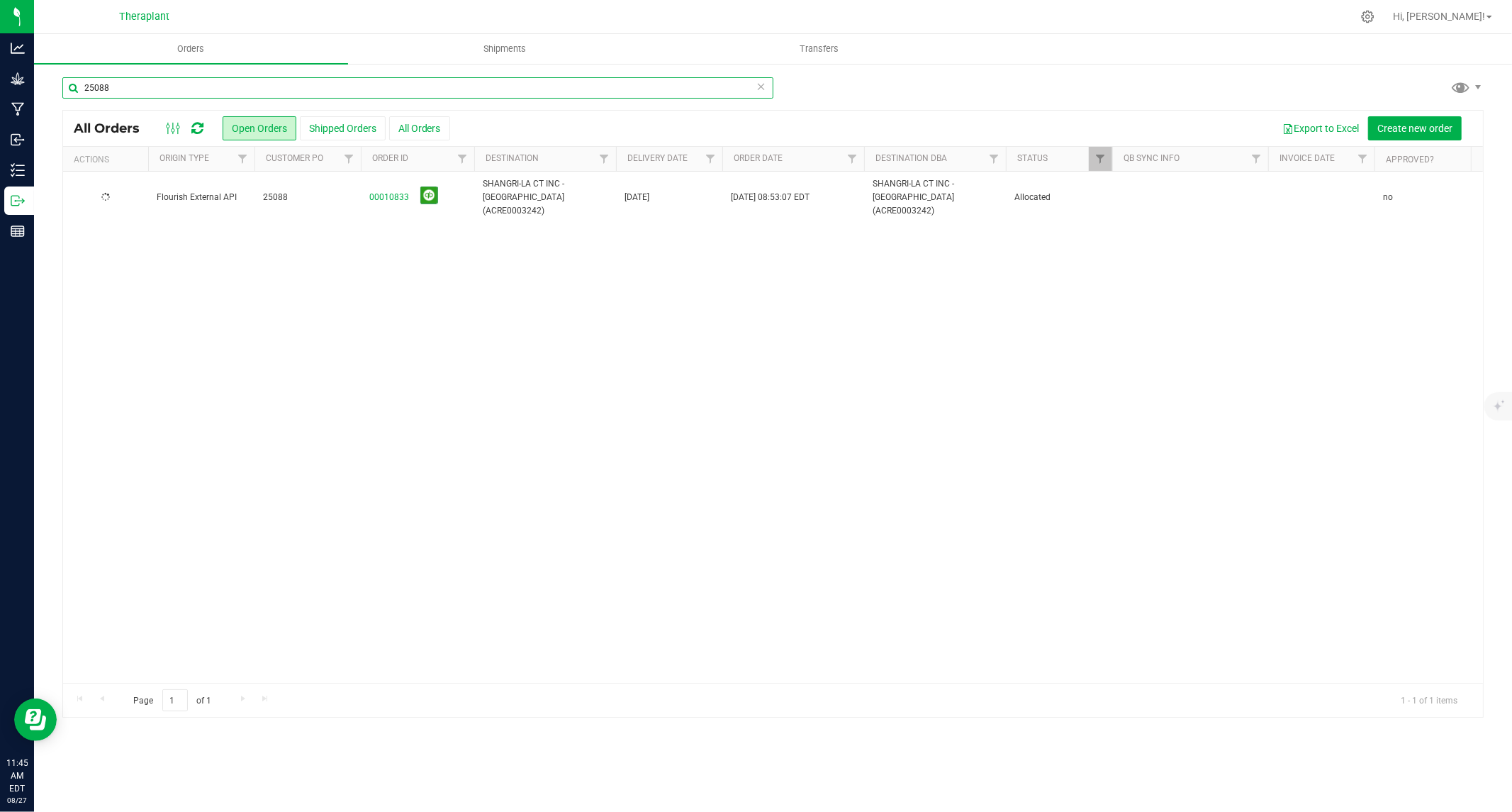
click at [331, 83] on input "25088" at bounding box center [418, 88] width 711 height 21
paste input "25095"
drag, startPoint x: 226, startPoint y: 83, endPoint x: 46, endPoint y: 102, distance: 181.0
click at [47, 101] on div "2508825095 All Orders Open Orders Shipped Orders All Orders Export to Excel Cre…" at bounding box center [772, 397] width 1477 height 670
paste input "text"
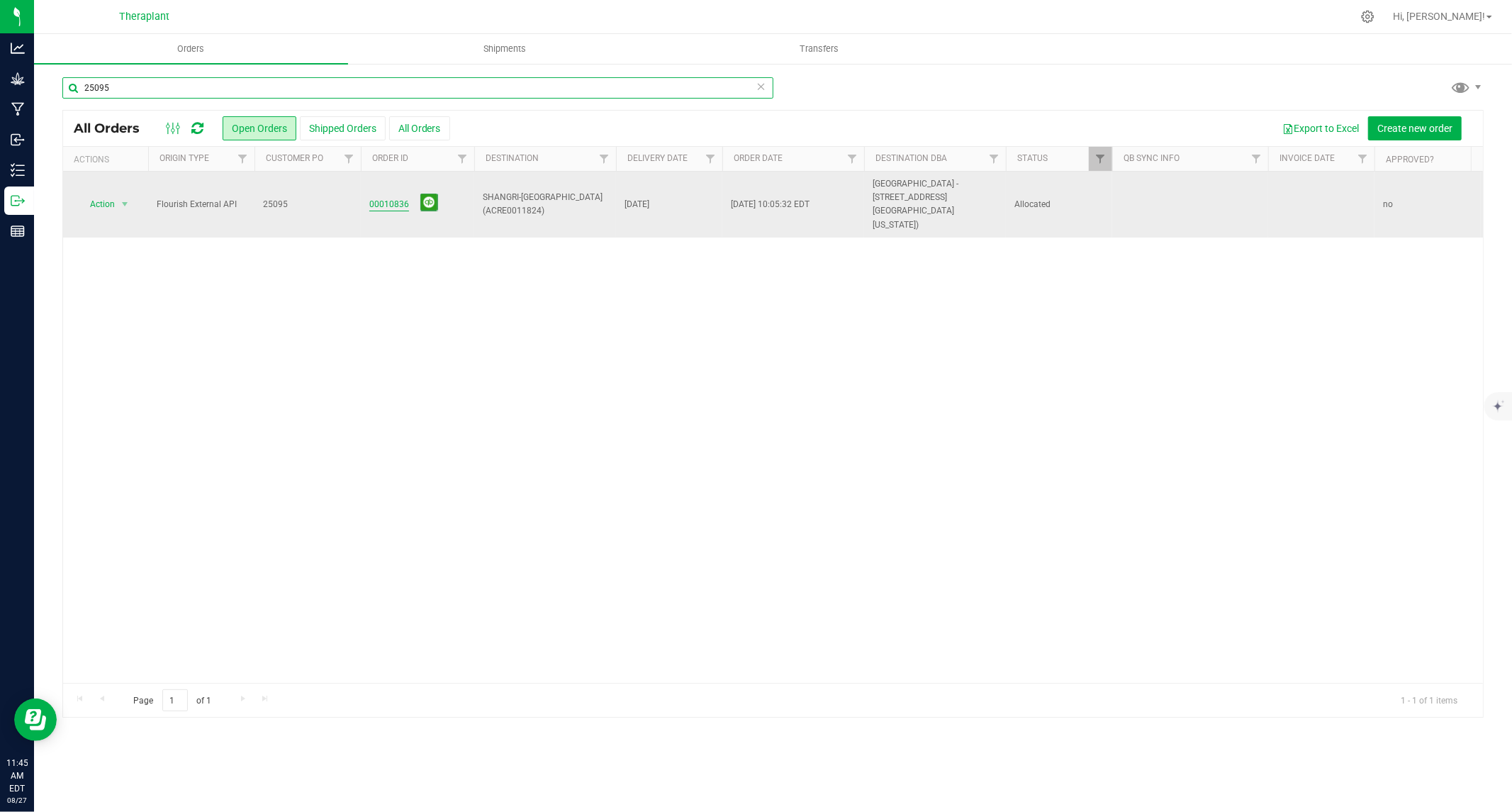
type input "25095"
click at [391, 197] on link "00010836" at bounding box center [388, 204] width 40 height 13
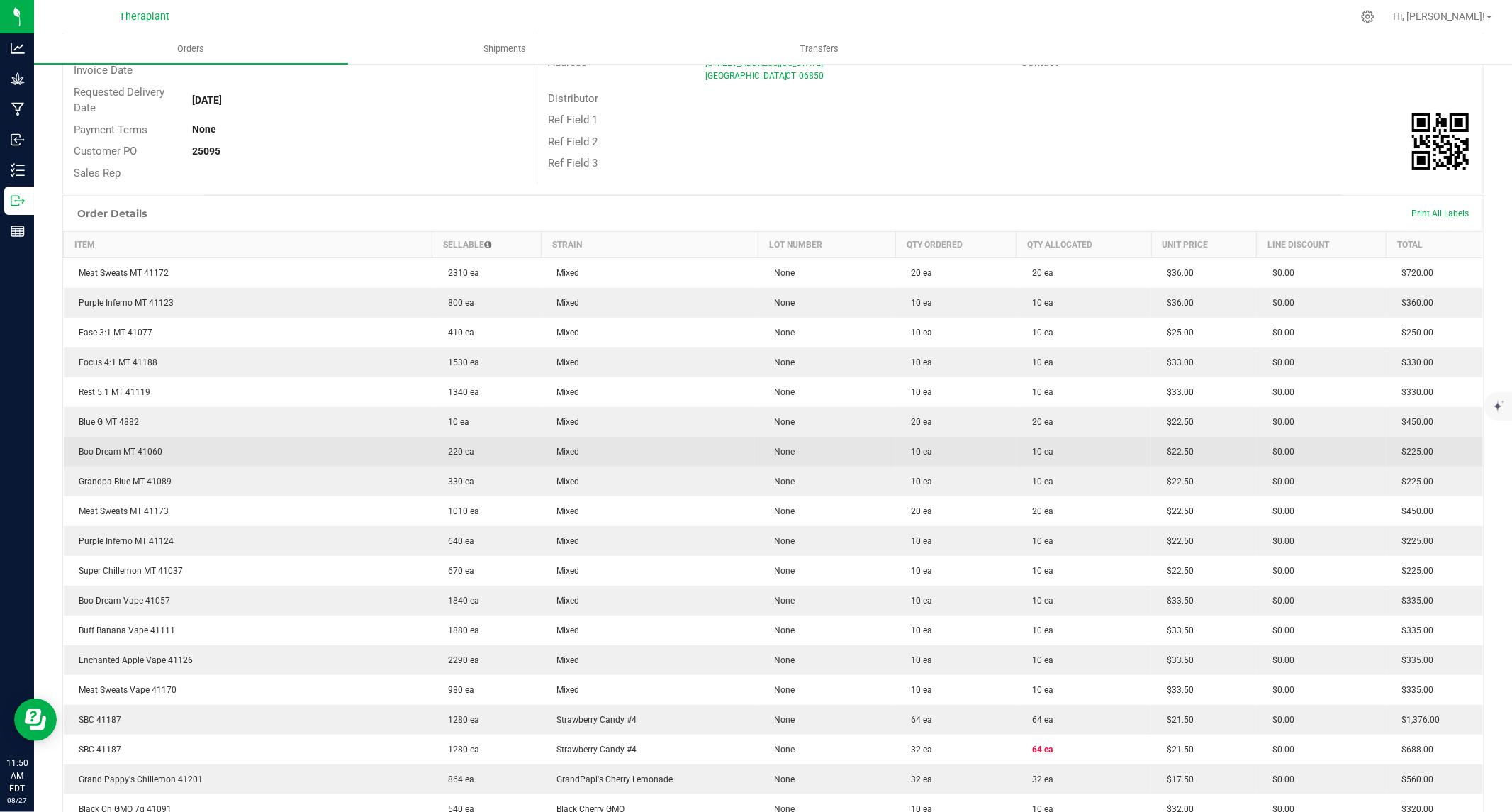
scroll to position [137, 0]
